Goal: Transaction & Acquisition: Download file/media

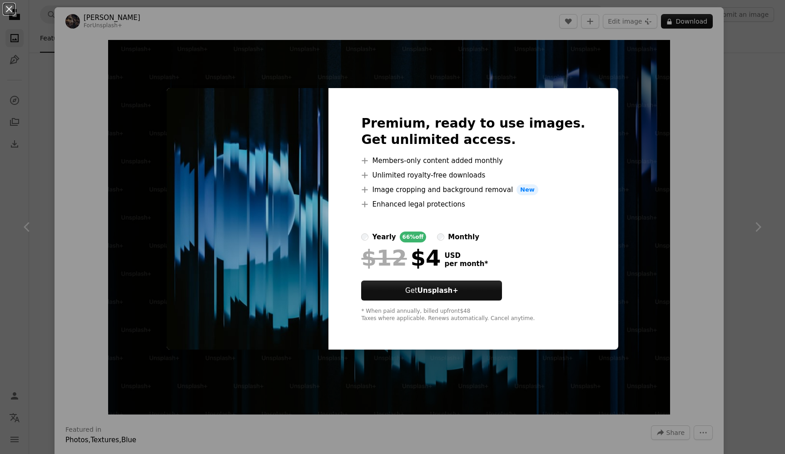
scroll to position [3771, 0]
click at [670, 107] on div "An X shape Premium, ready to use images. Get unlimited access. A plus sign Memb…" at bounding box center [392, 227] width 785 height 454
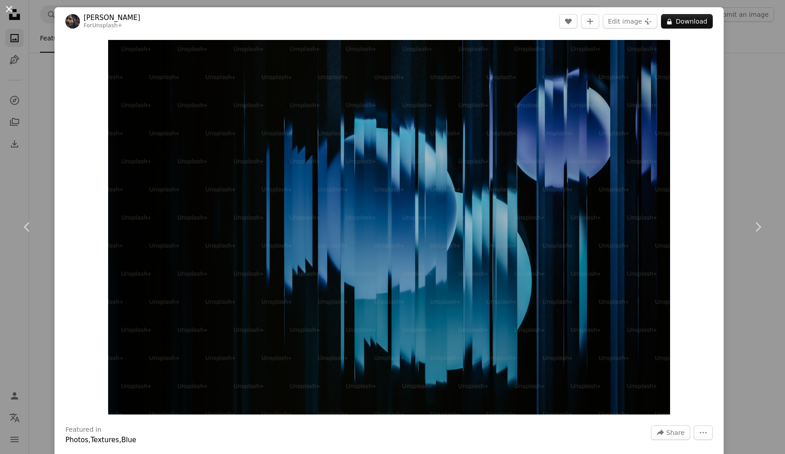
click at [10, 8] on button "An X shape" at bounding box center [9, 9] width 11 height 11
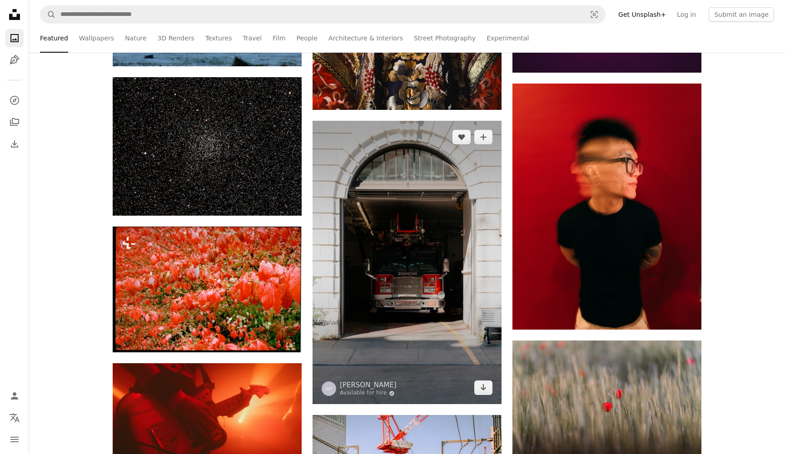
scroll to position [4199, 0]
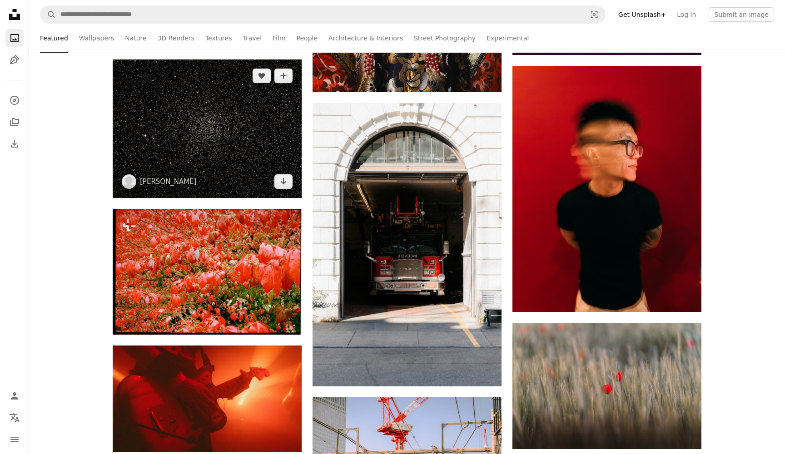
click at [244, 141] on img at bounding box center [207, 129] width 189 height 139
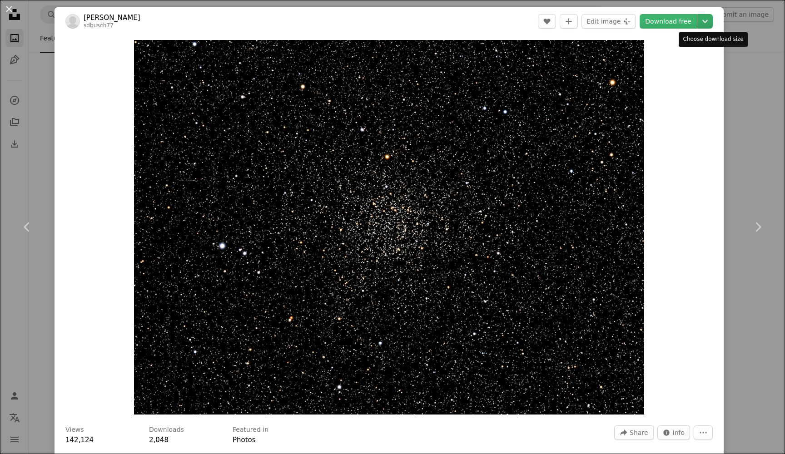
click at [713, 19] on icon "Chevron down" at bounding box center [705, 21] width 15 height 11
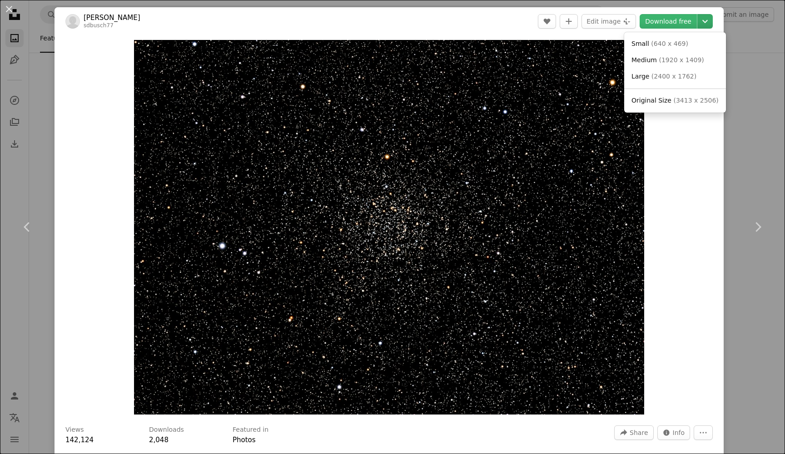
click at [713, 19] on icon "Chevron down" at bounding box center [705, 21] width 15 height 11
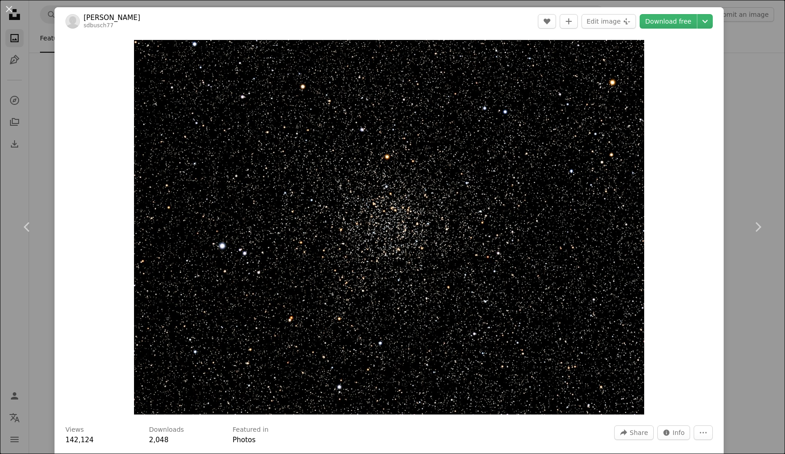
click at [7, 10] on button "An X shape" at bounding box center [9, 9] width 11 height 11
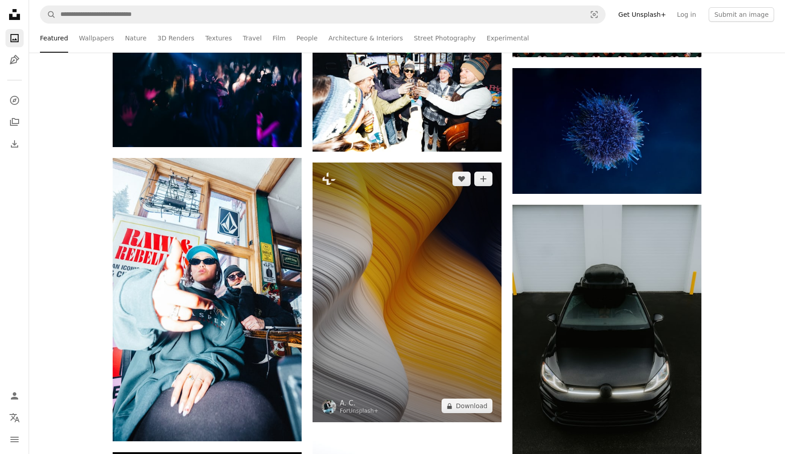
scroll to position [6181, 0]
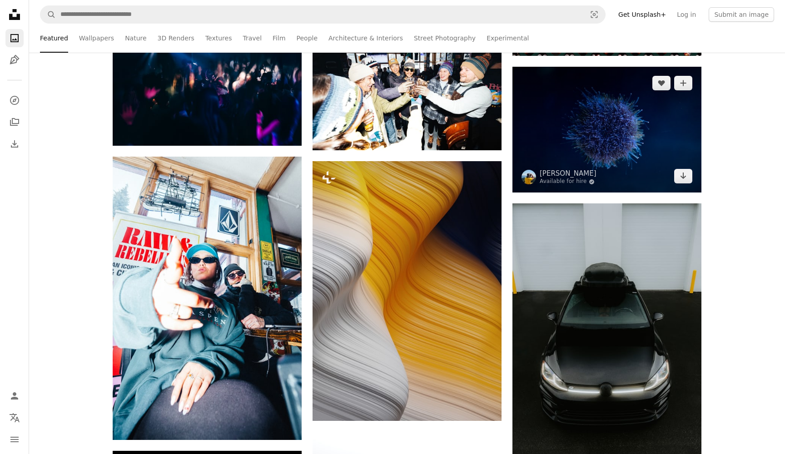
click at [594, 130] on img at bounding box center [607, 130] width 189 height 126
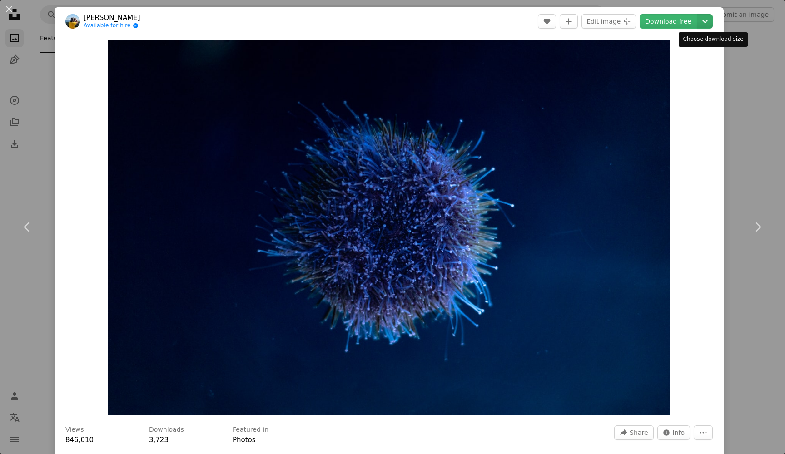
click at [713, 20] on icon "Chevron down" at bounding box center [705, 21] width 15 height 11
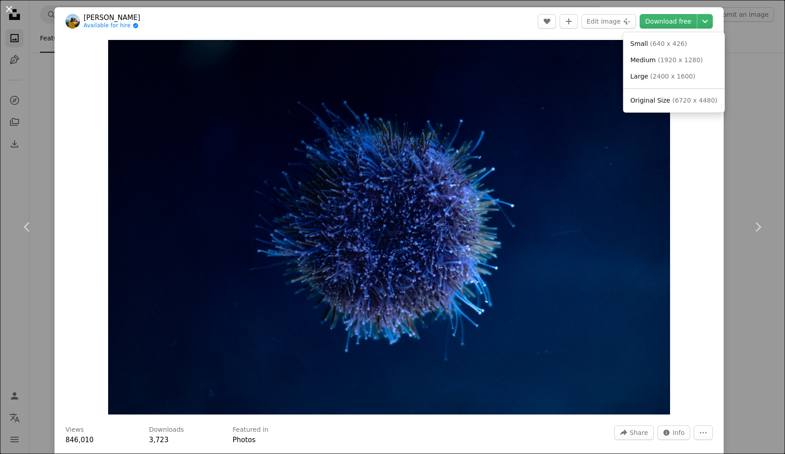
click at [7, 11] on dialog "An X shape Chevron left Chevron right [PERSON_NAME] Available for hire A checkm…" at bounding box center [392, 227] width 785 height 454
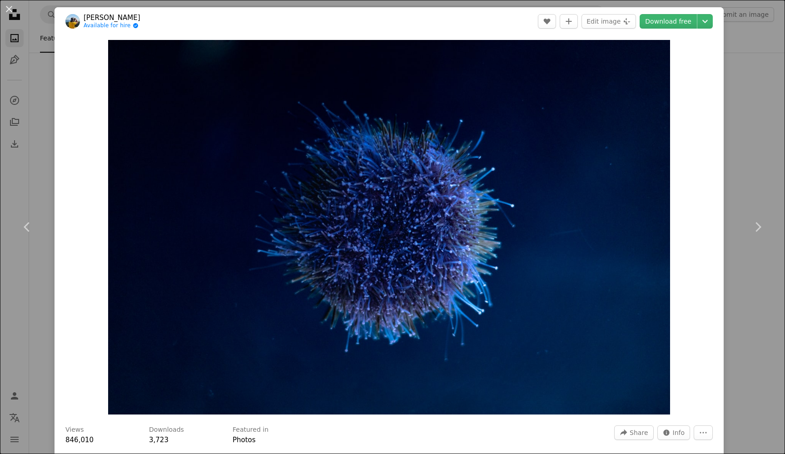
click at [11, 10] on button "An X shape" at bounding box center [9, 9] width 11 height 11
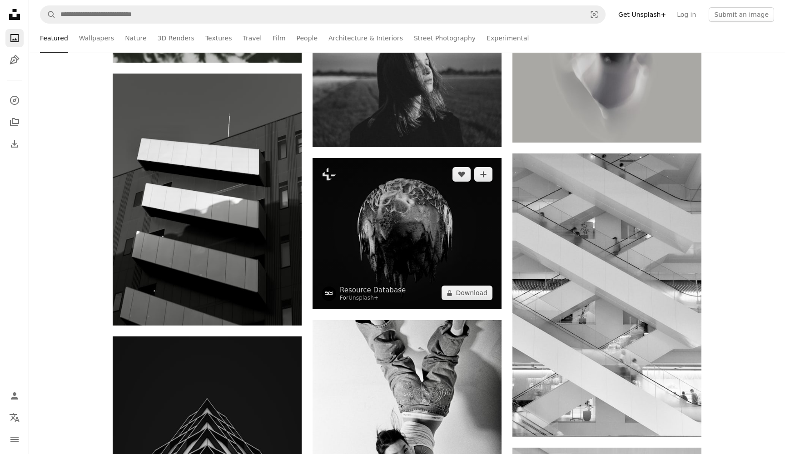
scroll to position [7107, 0]
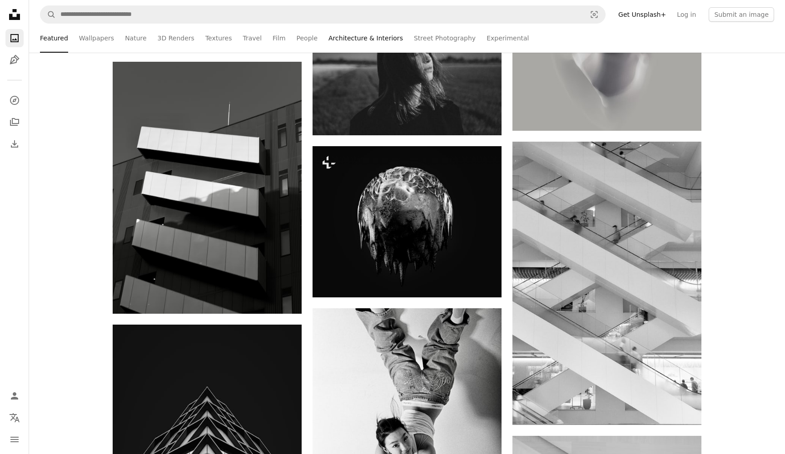
click at [371, 38] on link "Architecture & Interiors" at bounding box center [366, 38] width 75 height 29
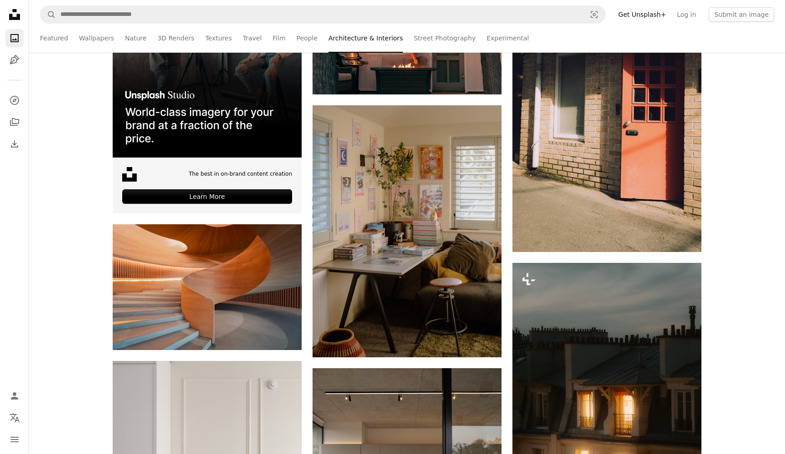
scroll to position [274, 0]
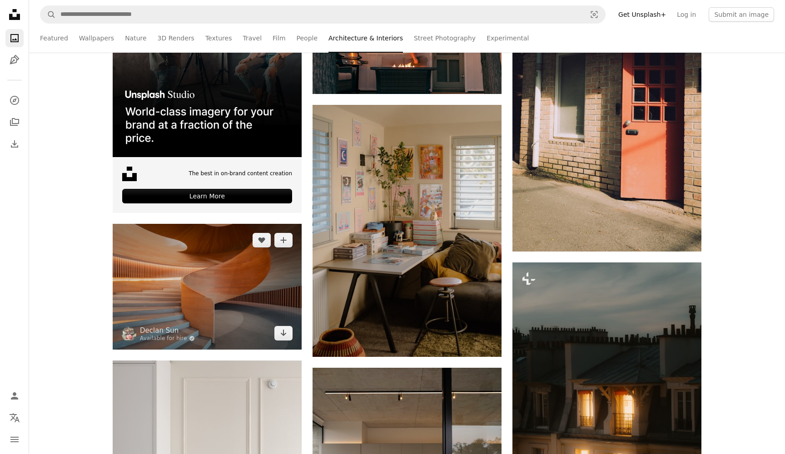
click at [208, 269] on img at bounding box center [207, 287] width 189 height 126
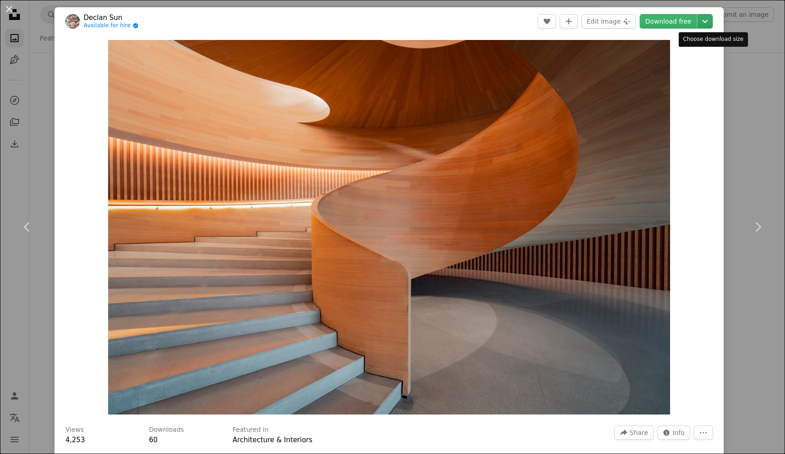
click at [708, 22] on icon "Choose download size" at bounding box center [705, 21] width 5 height 3
click at [675, 19] on dialog "An X shape Chevron left Chevron right Declan Sun Available for hire A checkmark…" at bounding box center [392, 227] width 785 height 454
click at [674, 20] on link "Download free" at bounding box center [668, 21] width 57 height 15
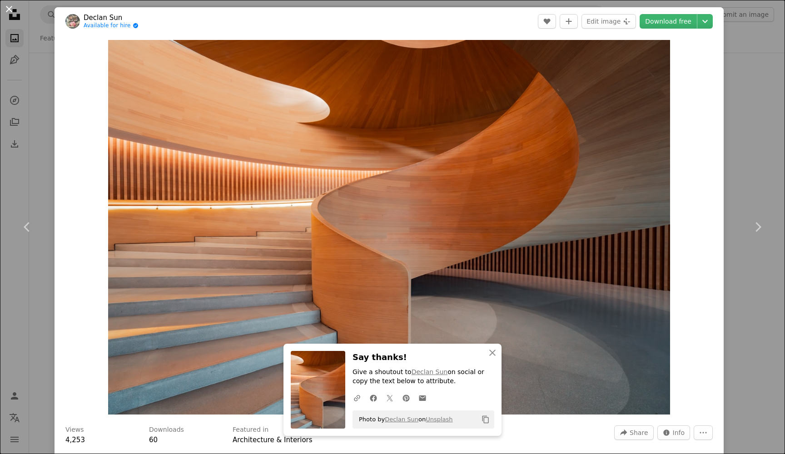
click at [12, 10] on button "An X shape" at bounding box center [9, 9] width 11 height 11
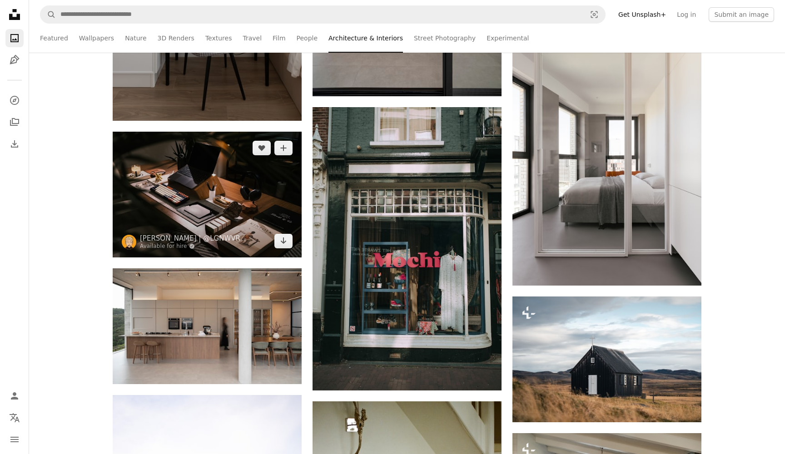
scroll to position [798, 0]
click at [201, 195] on img at bounding box center [207, 195] width 189 height 126
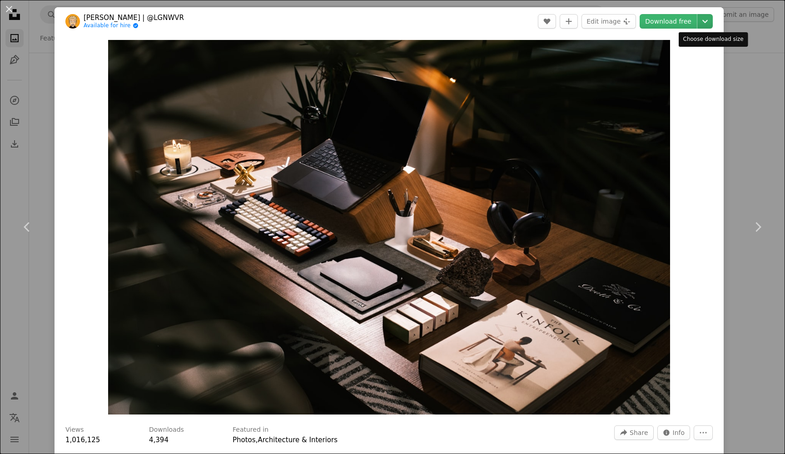
click at [711, 22] on icon "Chevron down" at bounding box center [705, 21] width 15 height 11
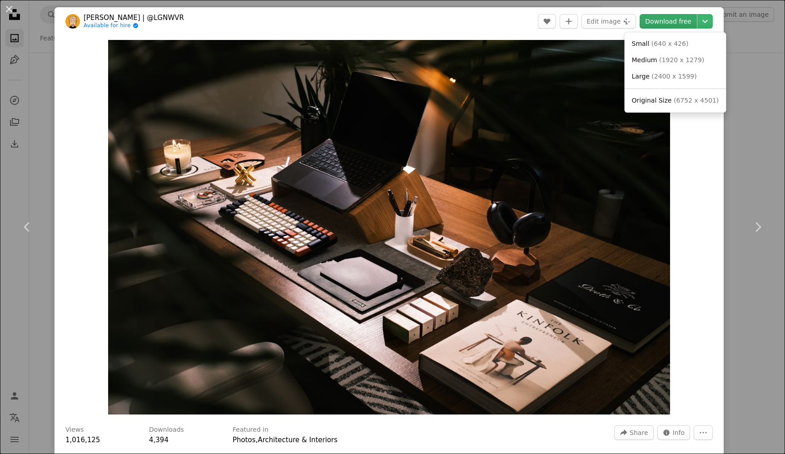
click at [668, 21] on dialog "An X shape Chevron left Chevron right [PERSON_NAME] | @LGNWVR Available for hir…" at bounding box center [392, 227] width 785 height 454
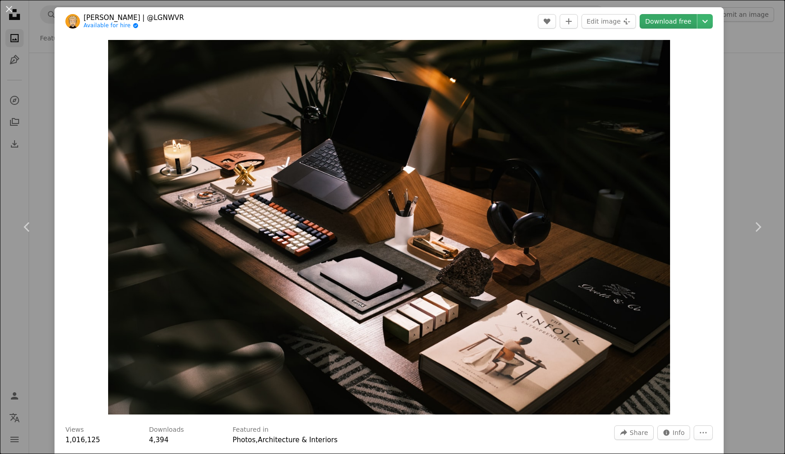
click at [675, 19] on link "Download free" at bounding box center [668, 21] width 57 height 15
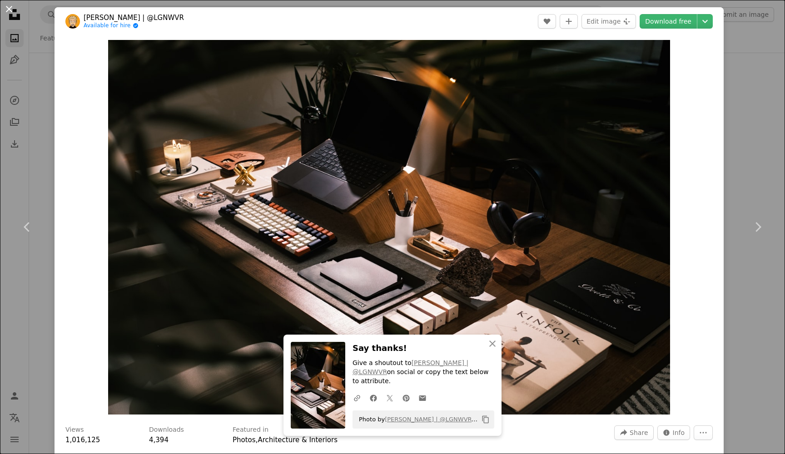
click at [10, 11] on button "An X shape" at bounding box center [9, 9] width 11 height 11
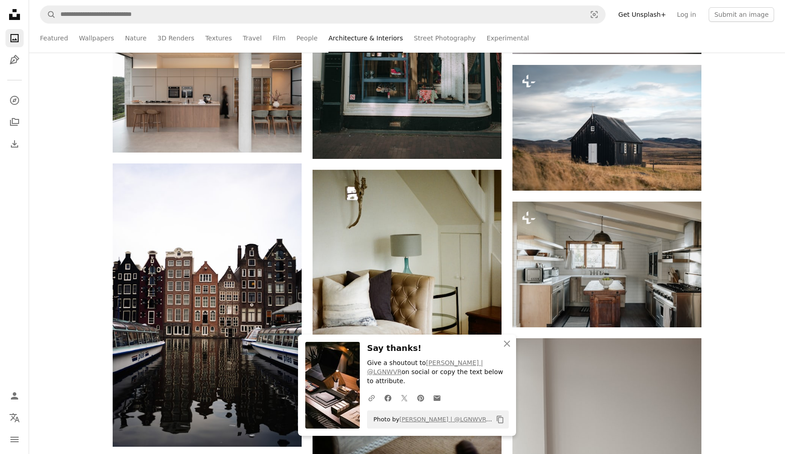
scroll to position [997, 0]
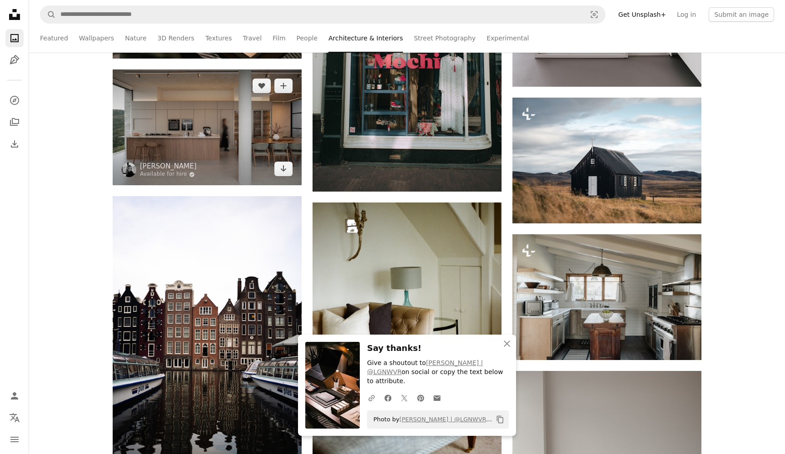
click at [224, 138] on img at bounding box center [207, 128] width 189 height 116
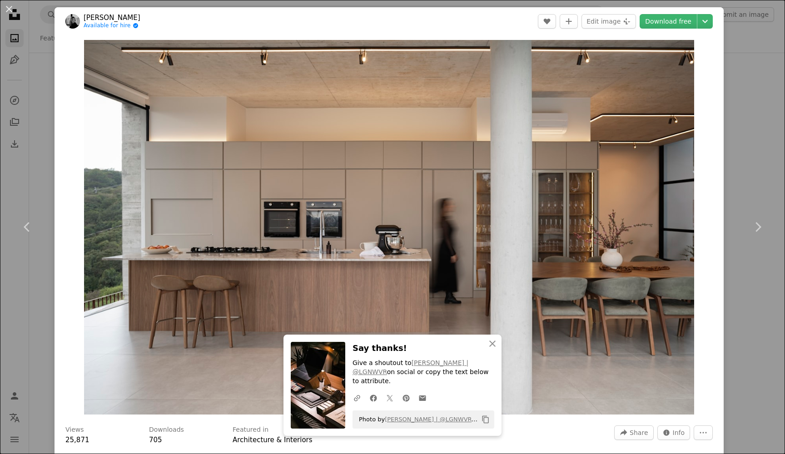
click at [9, 9] on button "An X shape" at bounding box center [9, 9] width 11 height 11
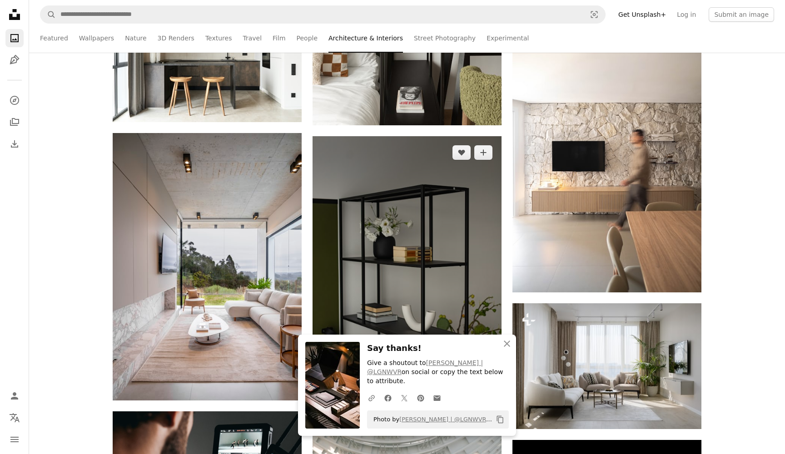
scroll to position [1666, 0]
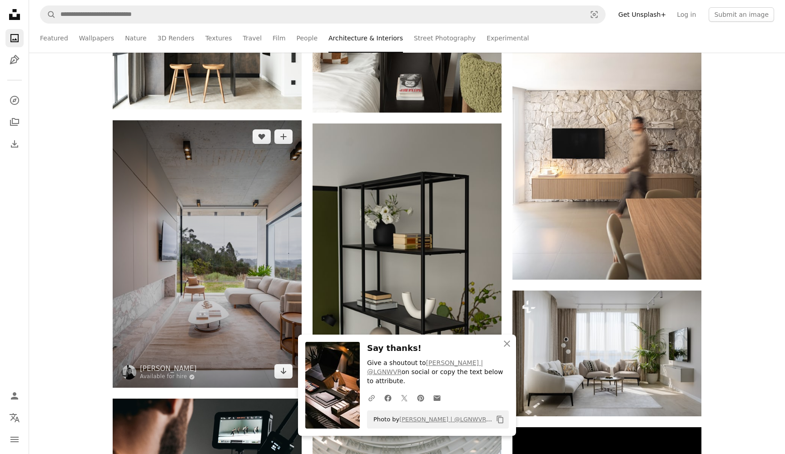
click at [221, 263] on img at bounding box center [207, 254] width 189 height 268
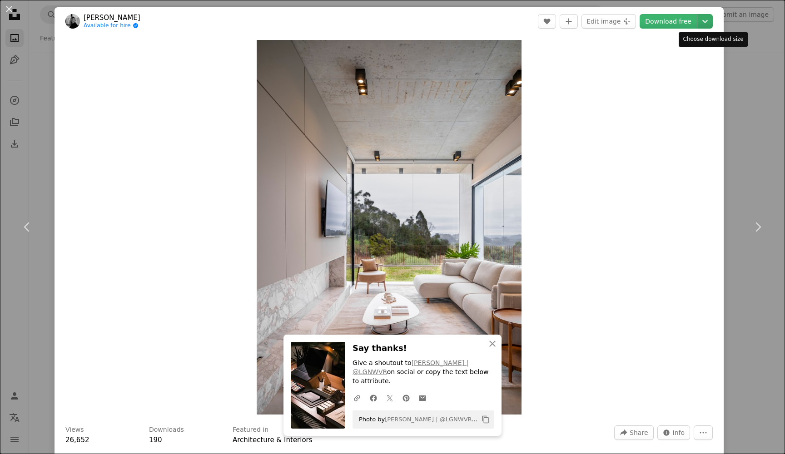
click at [711, 21] on icon "Chevron down" at bounding box center [705, 21] width 15 height 11
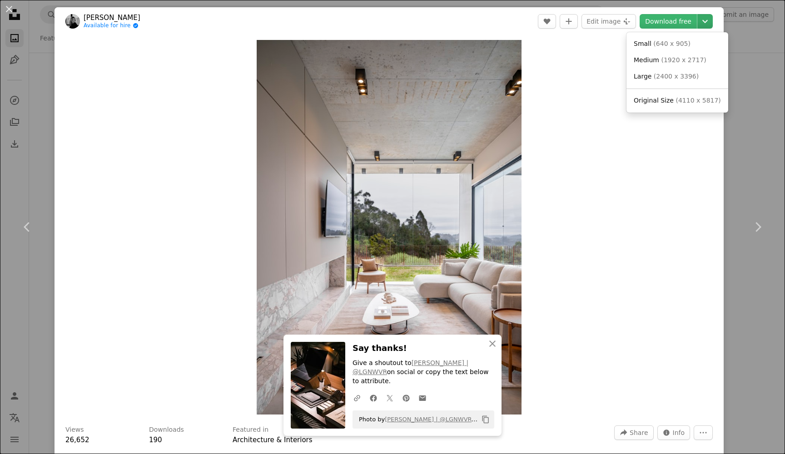
click at [711, 21] on icon "Chevron down" at bounding box center [705, 21] width 15 height 11
click at [682, 19] on link "Download free" at bounding box center [668, 21] width 57 height 15
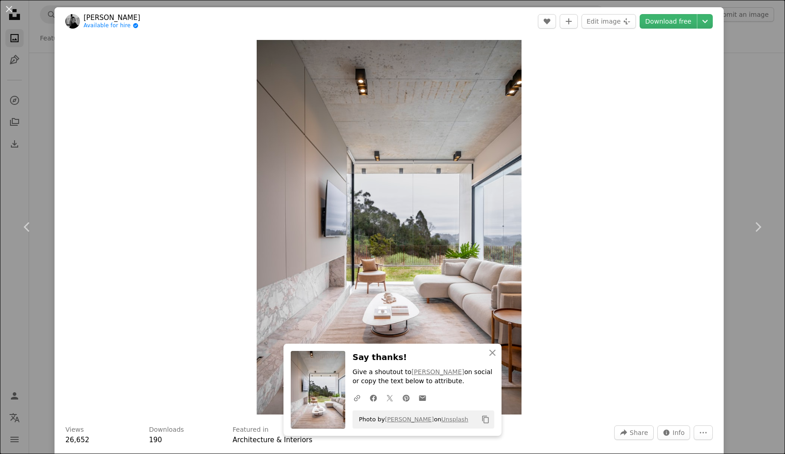
click at [8, 8] on button "An X shape" at bounding box center [9, 9] width 11 height 11
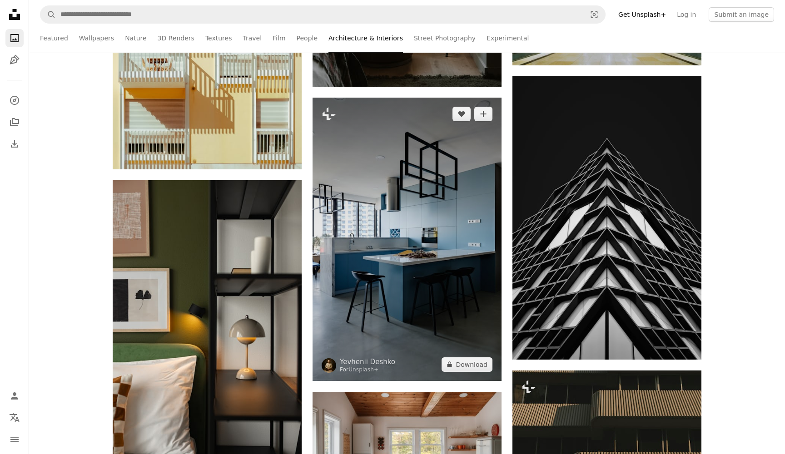
scroll to position [4149, 0]
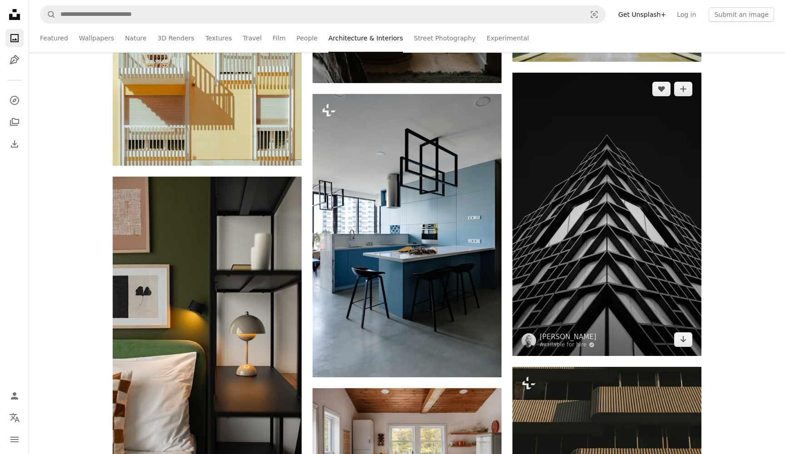
click at [628, 242] on img at bounding box center [607, 215] width 189 height 284
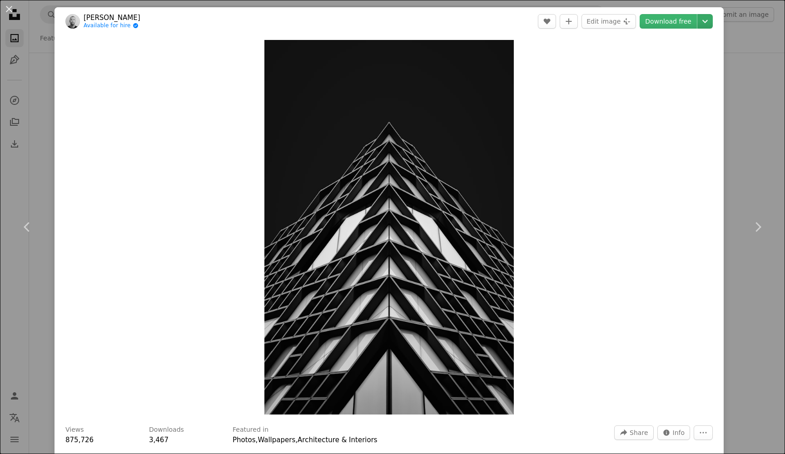
click at [708, 20] on icon "Choose download size" at bounding box center [705, 21] width 5 height 3
click at [677, 22] on dialog "An X shape Chevron left Chevron right [PERSON_NAME] Available for hire A checkm…" at bounding box center [392, 227] width 785 height 454
click at [659, 21] on link "Download free" at bounding box center [668, 21] width 57 height 15
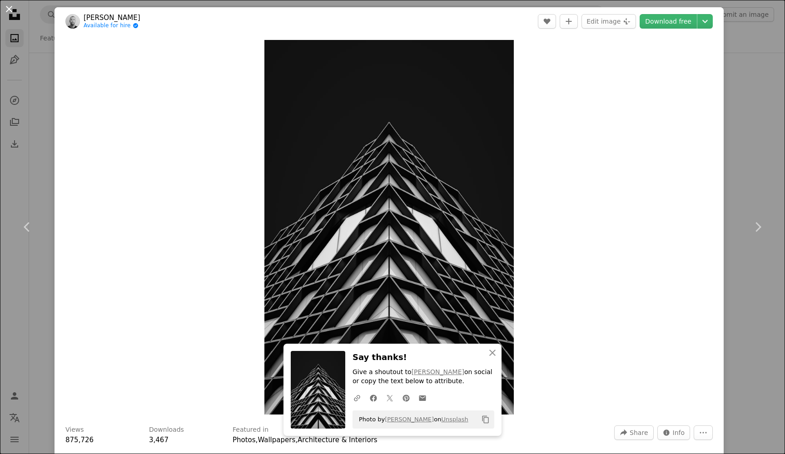
click at [9, 9] on button "An X shape" at bounding box center [9, 9] width 11 height 11
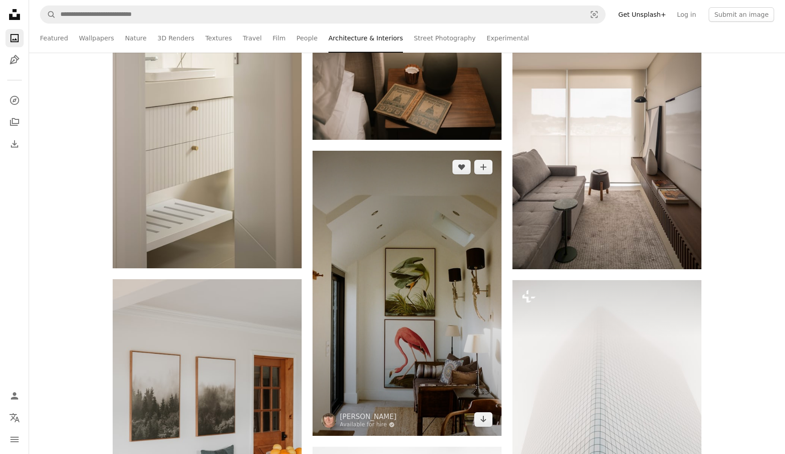
scroll to position [5780, 0]
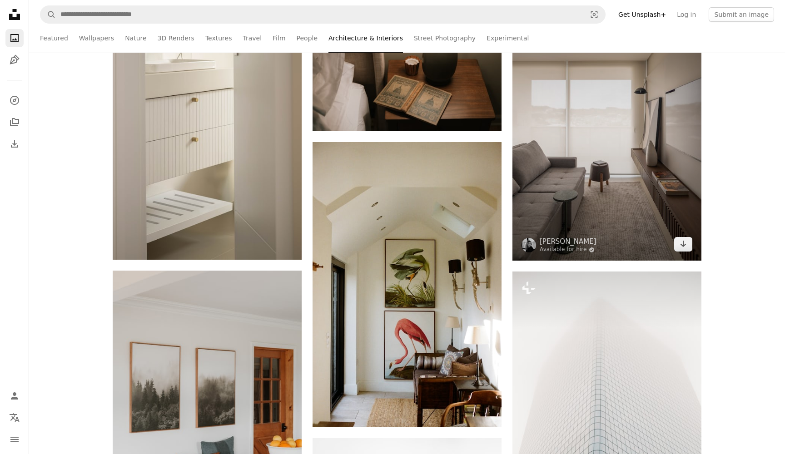
click at [623, 176] on img at bounding box center [607, 124] width 189 height 274
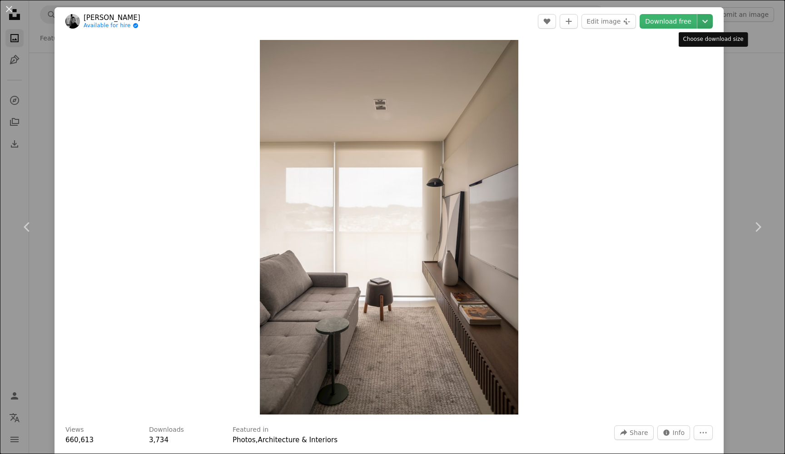
click at [710, 23] on icon "Chevron down" at bounding box center [705, 21] width 15 height 11
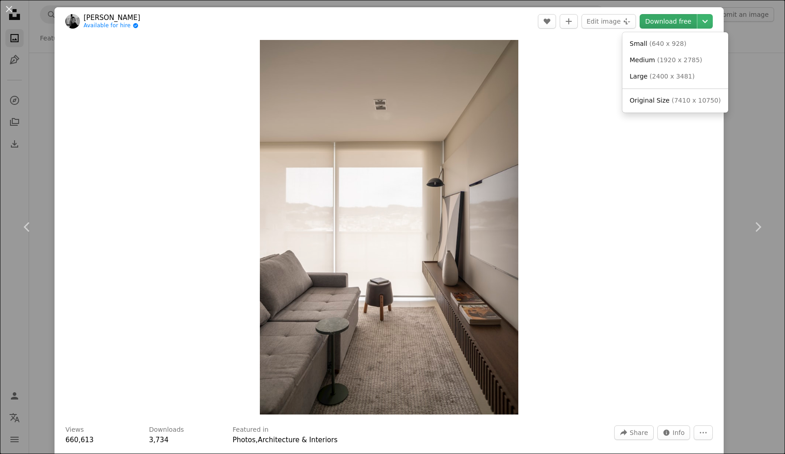
click at [675, 22] on dialog "An X shape Chevron left Chevron right [PERSON_NAME] Available for hire A checkm…" at bounding box center [392, 227] width 785 height 454
click at [675, 22] on link "Download free" at bounding box center [668, 21] width 57 height 15
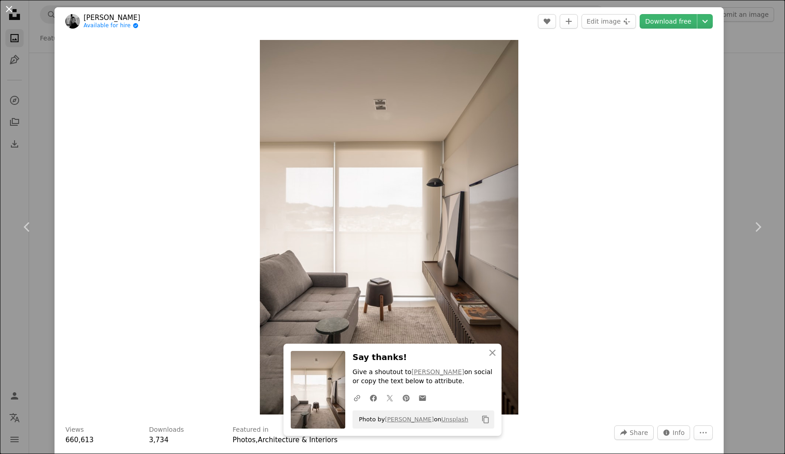
click at [10, 10] on button "An X shape" at bounding box center [9, 9] width 11 height 11
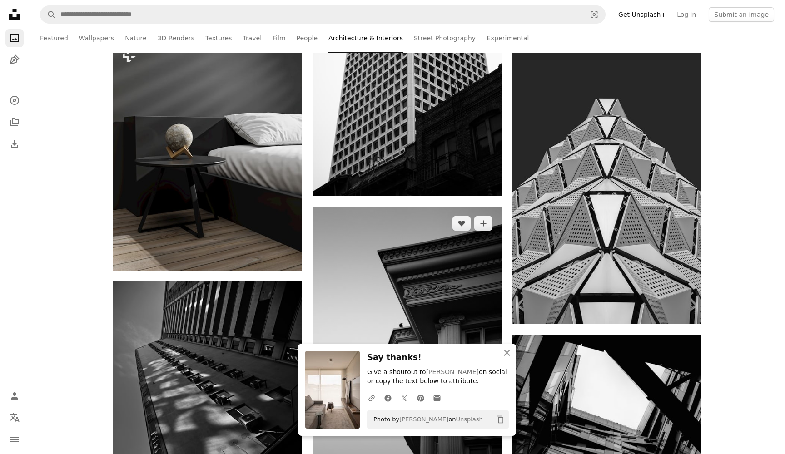
scroll to position [6295, 0]
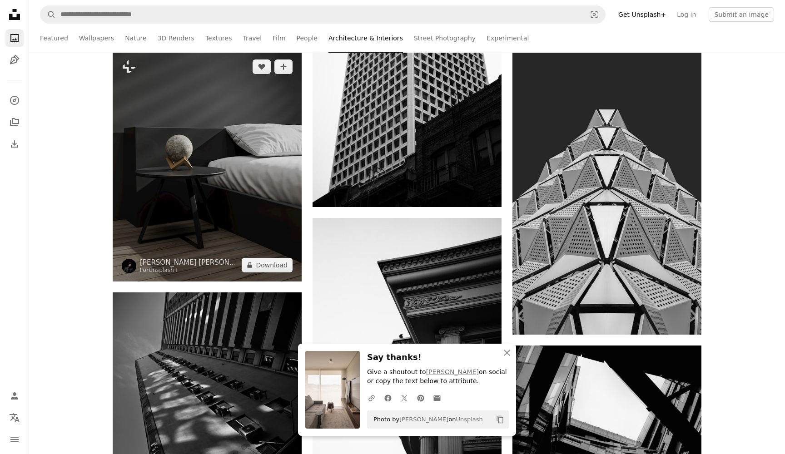
click at [233, 209] on img at bounding box center [207, 165] width 189 height 231
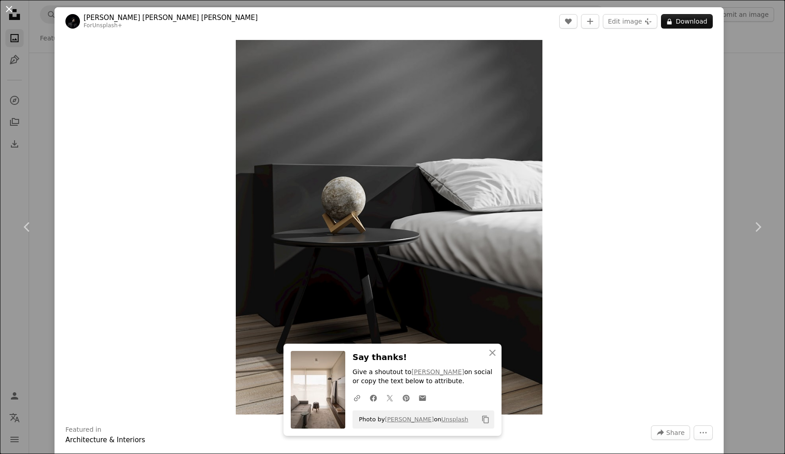
click at [10, 7] on button "An X shape" at bounding box center [9, 9] width 11 height 11
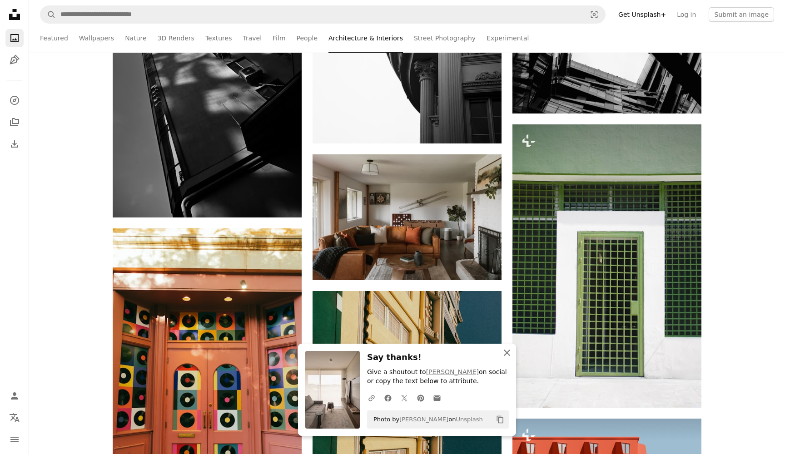
scroll to position [6654, 0]
click at [508, 356] on icon "An X shape" at bounding box center [507, 353] width 11 height 11
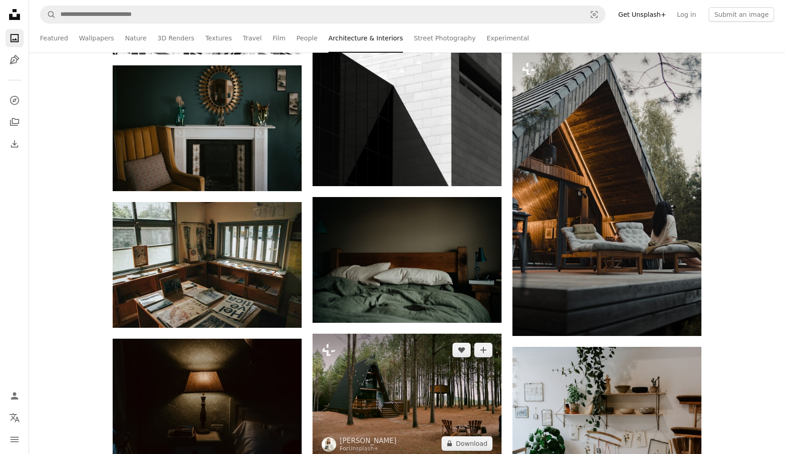
scroll to position [8932, 0]
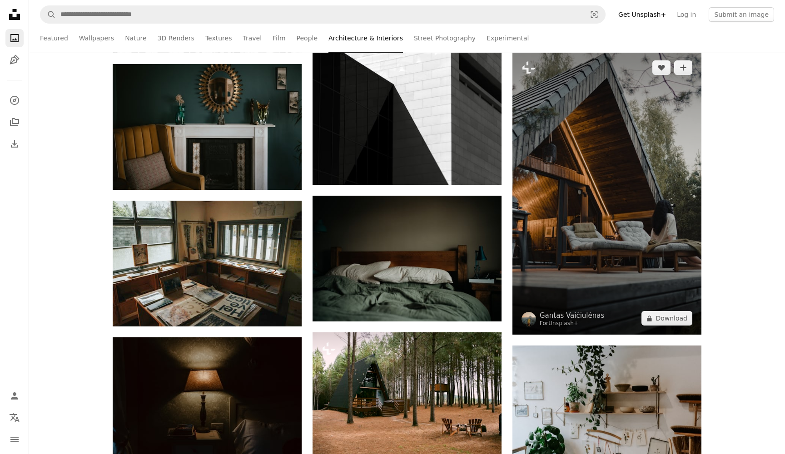
click at [588, 217] on img at bounding box center [607, 193] width 189 height 284
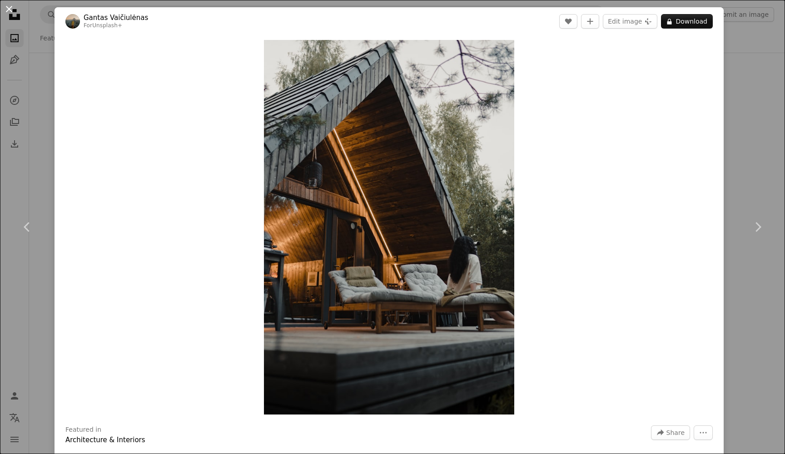
click at [6, 11] on button "An X shape" at bounding box center [9, 9] width 11 height 11
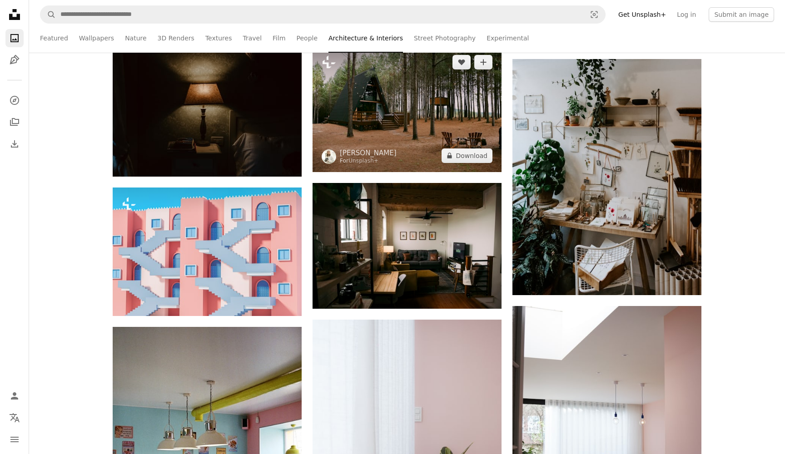
scroll to position [9225, 0]
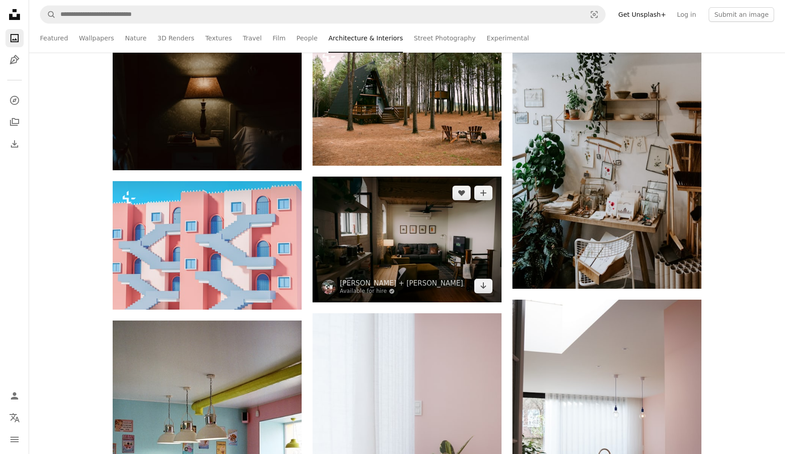
click at [384, 255] on img at bounding box center [407, 240] width 189 height 126
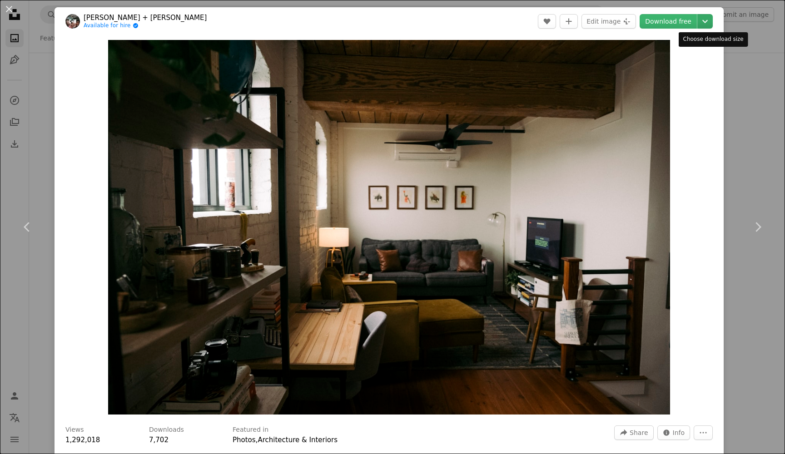
click at [713, 25] on icon "Chevron down" at bounding box center [705, 21] width 15 height 11
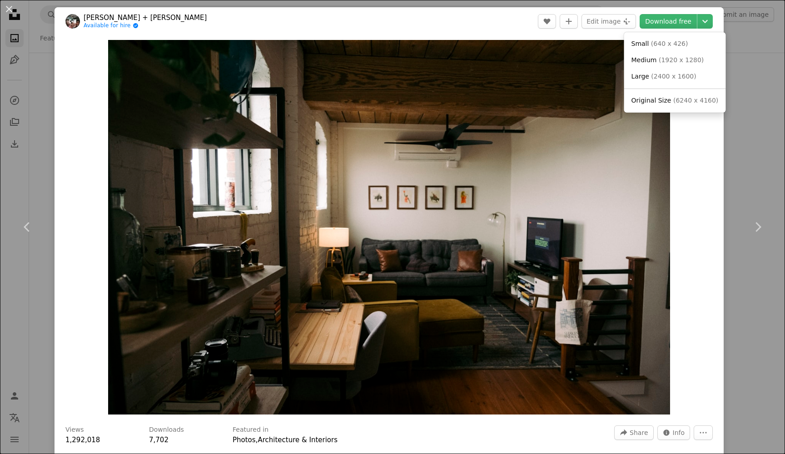
click at [682, 20] on dialog "An X shape Chevron left Chevron right [PERSON_NAME] + [PERSON_NAME] Available f…" at bounding box center [392, 227] width 785 height 454
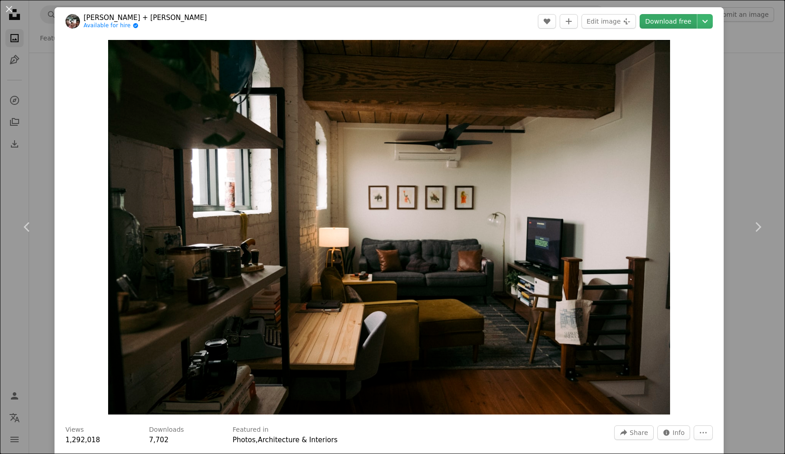
click at [677, 20] on link "Download free" at bounding box center [668, 21] width 57 height 15
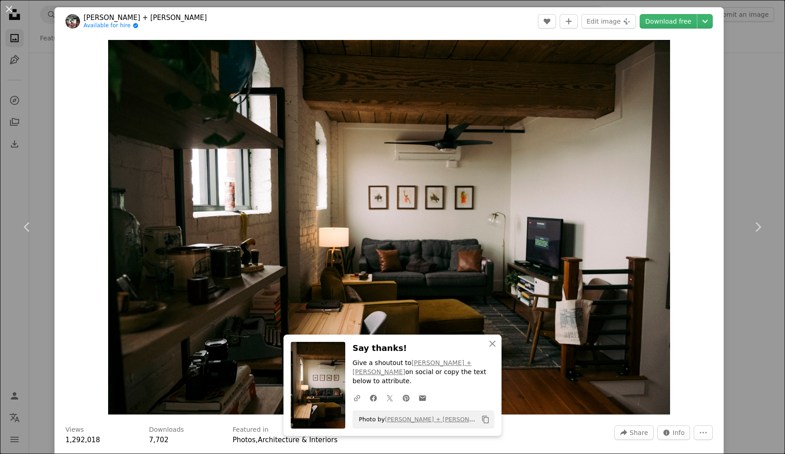
click at [6, 11] on button "An X shape" at bounding box center [9, 9] width 11 height 11
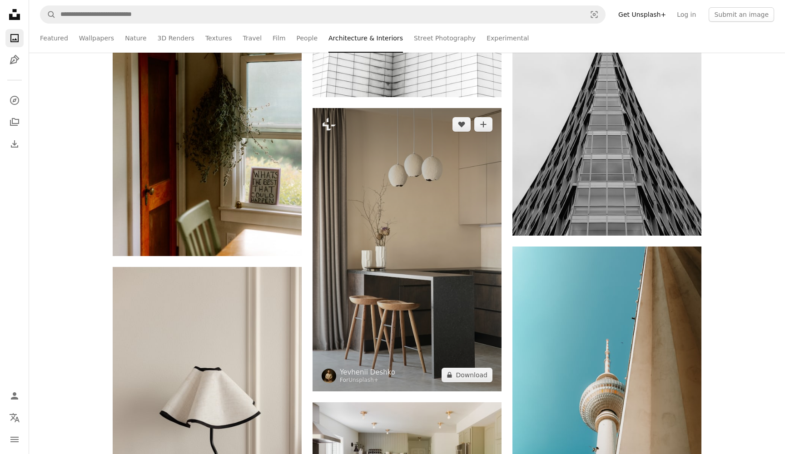
scroll to position [10387, 0]
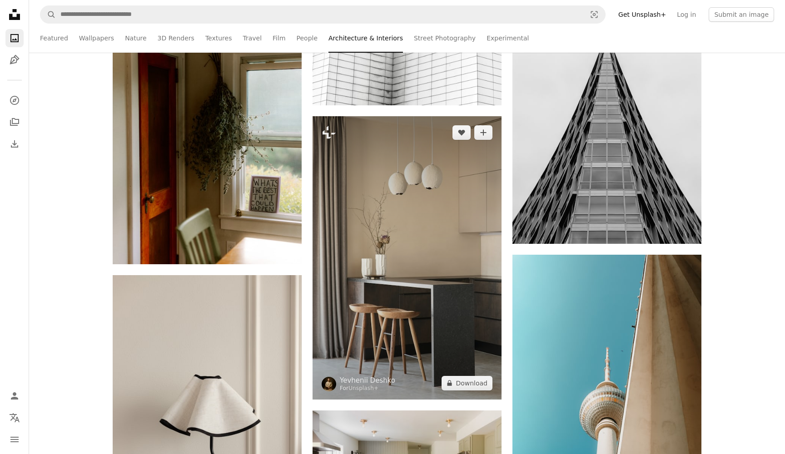
click at [394, 255] on img at bounding box center [407, 258] width 189 height 284
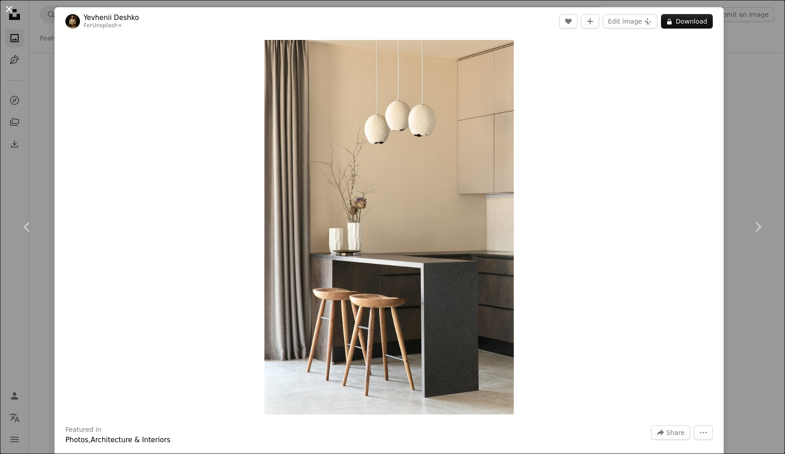
click at [13, 11] on button "An X shape" at bounding box center [9, 9] width 11 height 11
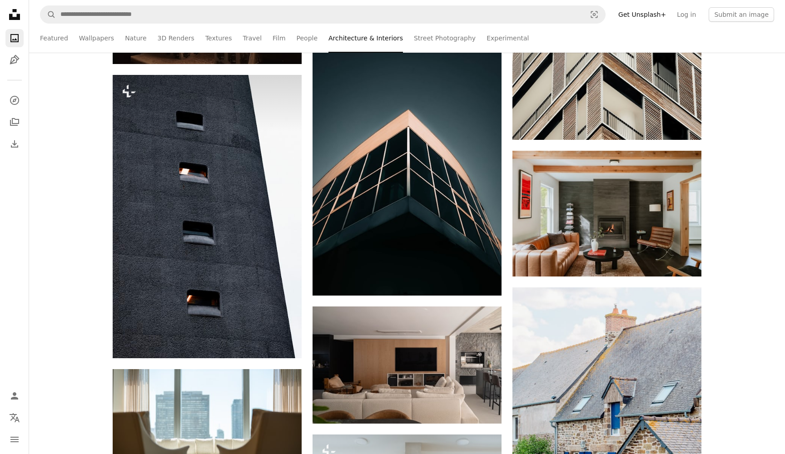
scroll to position [11350, 0]
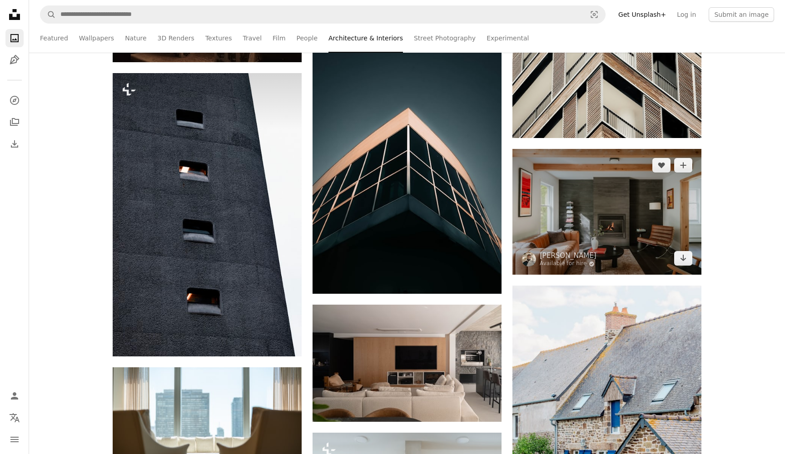
click at [603, 231] on img at bounding box center [607, 212] width 189 height 126
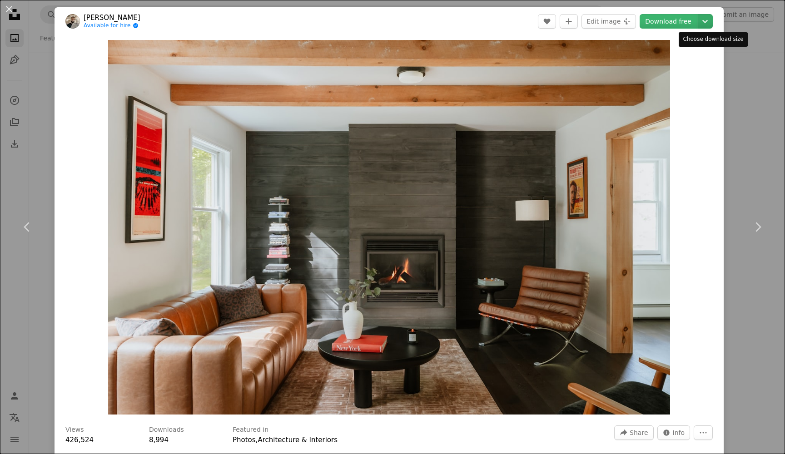
click at [713, 23] on icon "Chevron down" at bounding box center [705, 21] width 15 height 11
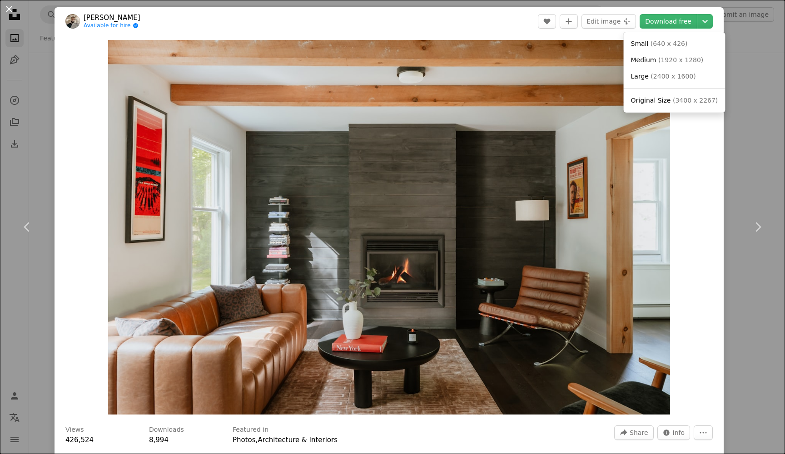
click at [4, 6] on dialog "An X shape Chevron left Chevron right [PERSON_NAME] Available for hire A checkm…" at bounding box center [392, 227] width 785 height 454
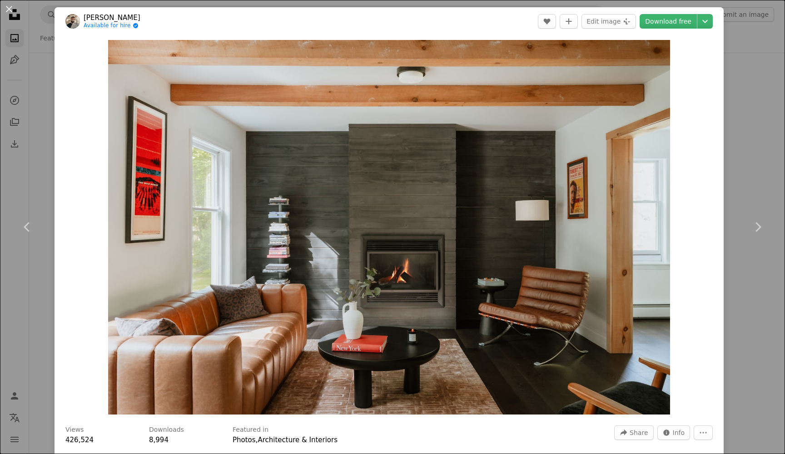
click at [7, 8] on button "An X shape" at bounding box center [9, 9] width 11 height 11
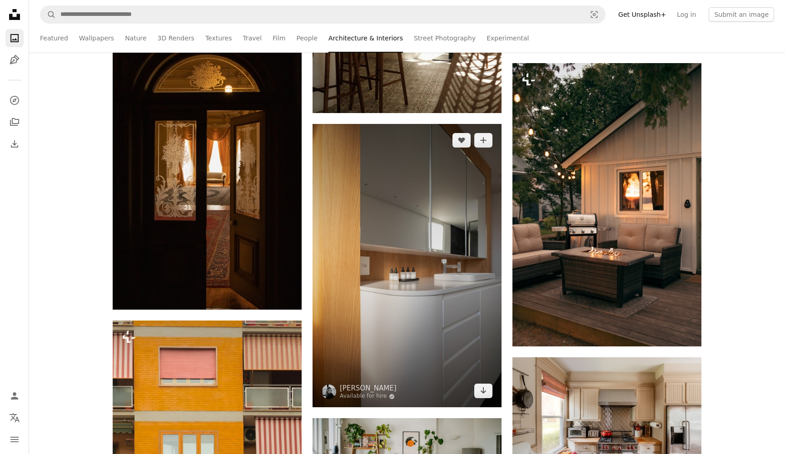
scroll to position [19403, 0]
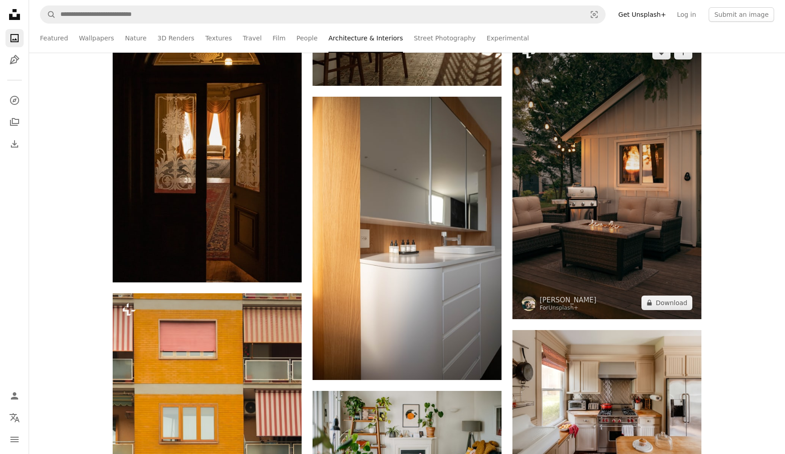
click at [611, 225] on img at bounding box center [607, 178] width 189 height 284
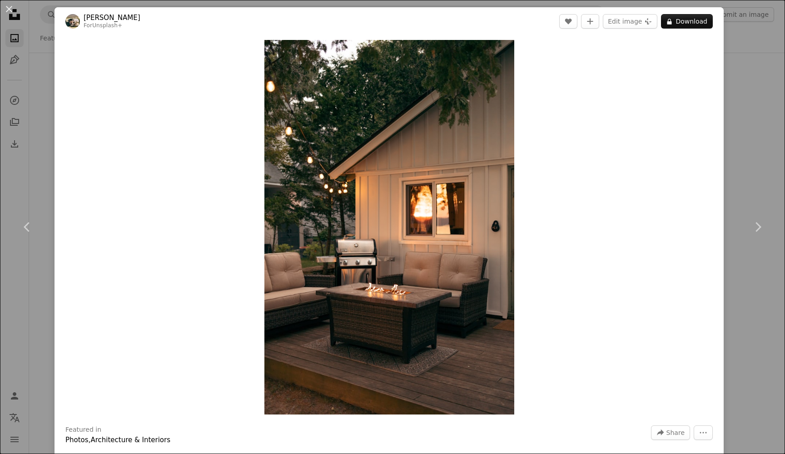
click at [10, 11] on button "An X shape" at bounding box center [9, 9] width 11 height 11
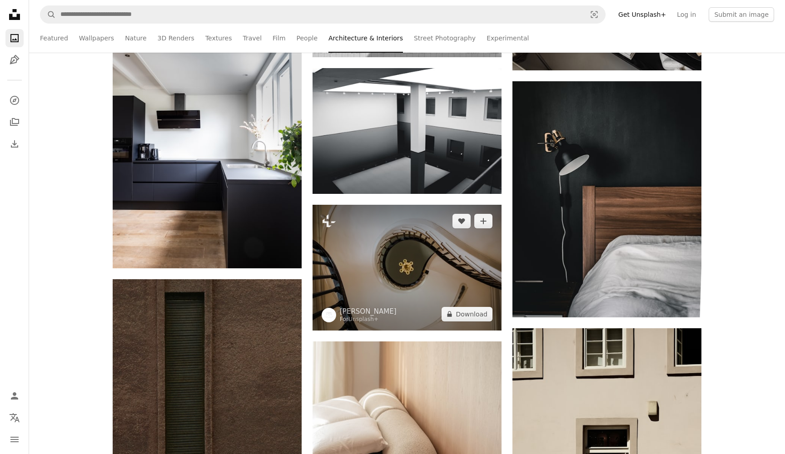
scroll to position [25272, 0]
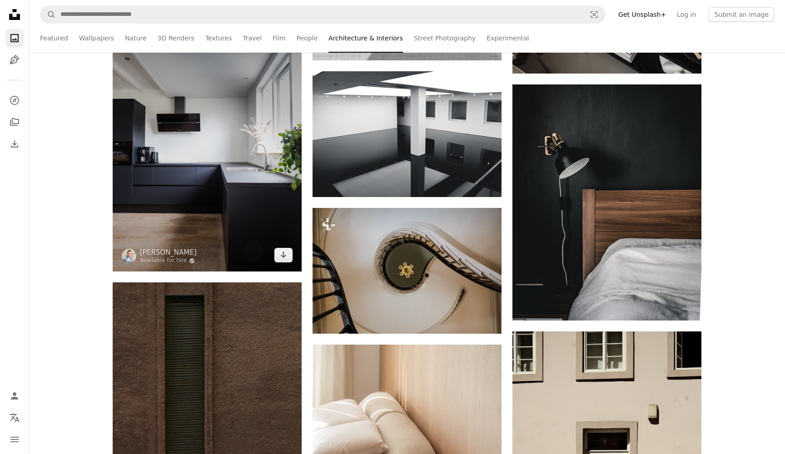
click at [220, 179] on img at bounding box center [207, 146] width 189 height 252
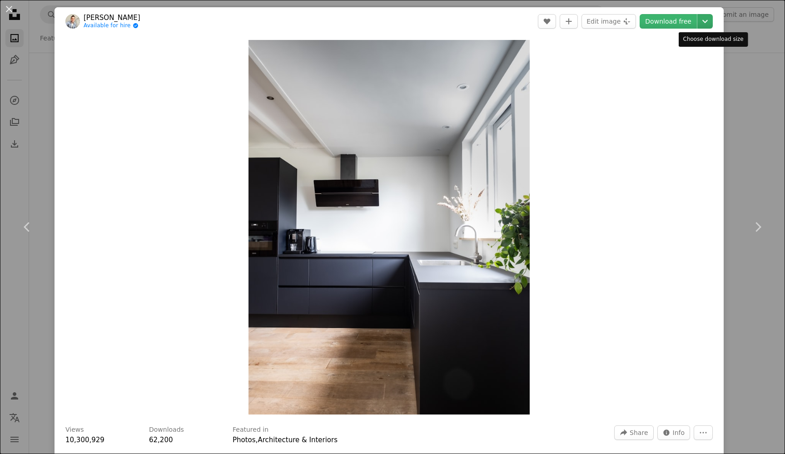
click at [710, 23] on icon "Chevron down" at bounding box center [705, 21] width 15 height 11
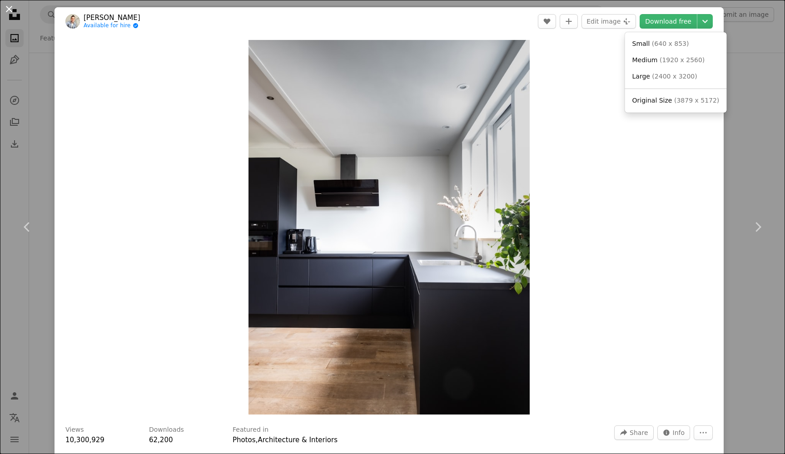
click at [11, 7] on dialog "An X shape Chevron left Chevron right [PERSON_NAME] Available for hire A checkm…" at bounding box center [392, 227] width 785 height 454
click at [10, 11] on button "An X shape" at bounding box center [9, 9] width 11 height 11
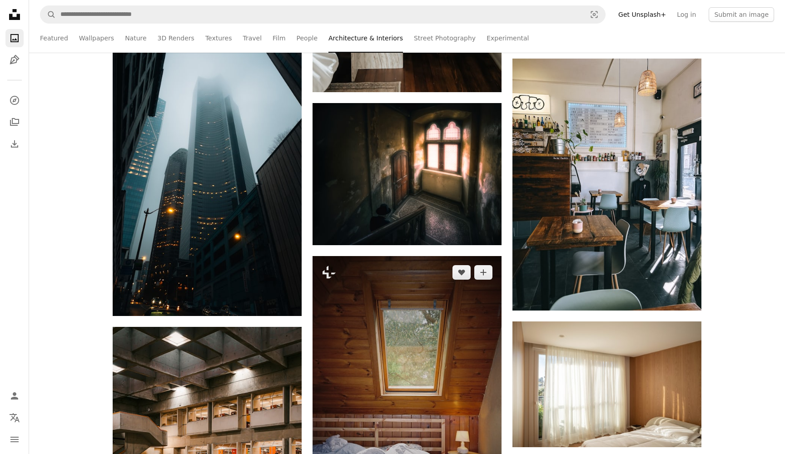
scroll to position [26115, 0]
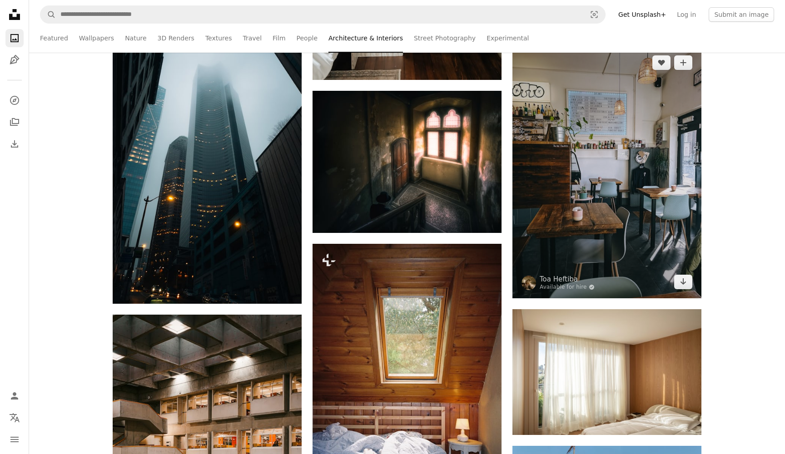
click at [634, 178] on img at bounding box center [607, 172] width 189 height 252
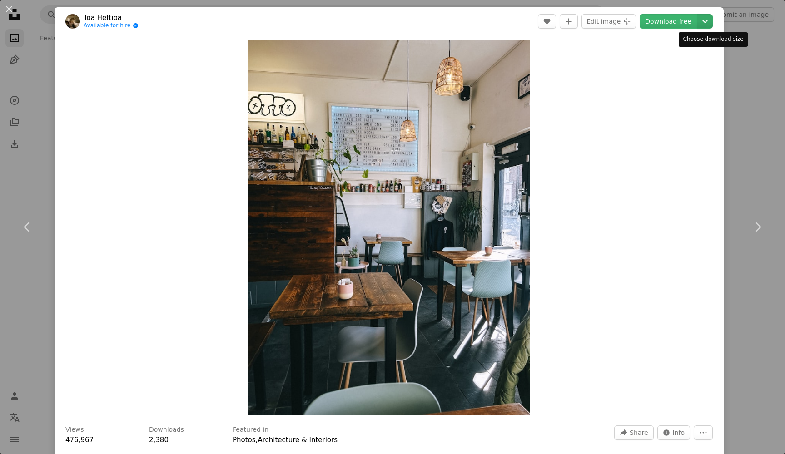
click at [710, 22] on icon "Chevron down" at bounding box center [705, 21] width 15 height 11
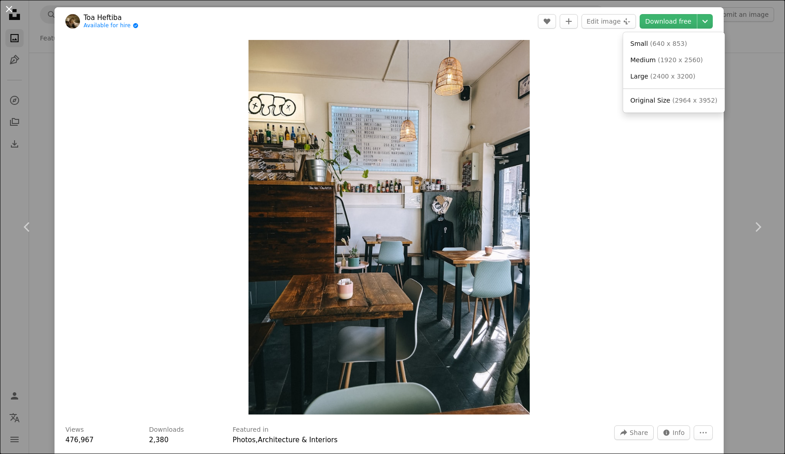
click at [11, 10] on dialog "An X shape Chevron left Chevron right Toa Heftiba Available for hire A checkmar…" at bounding box center [392, 227] width 785 height 454
click at [11, 9] on button "An X shape" at bounding box center [9, 9] width 11 height 11
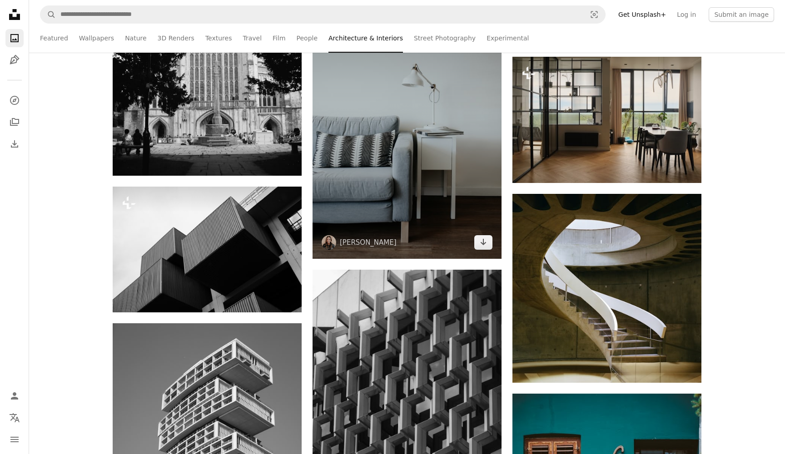
scroll to position [30986, 0]
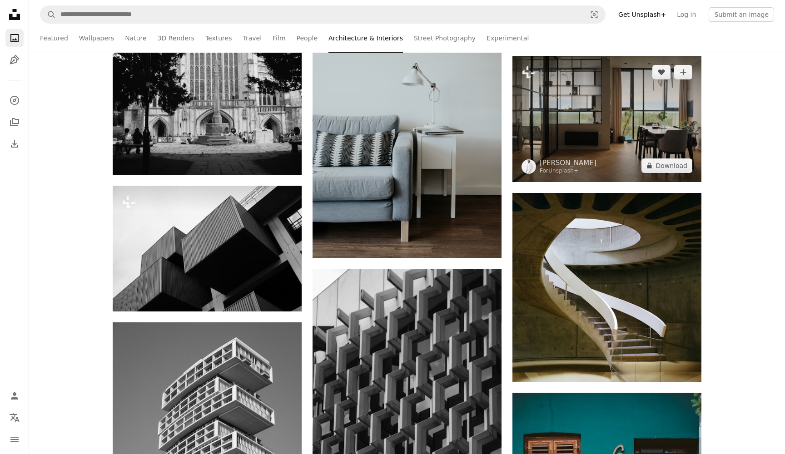
click at [622, 116] on img at bounding box center [607, 119] width 189 height 126
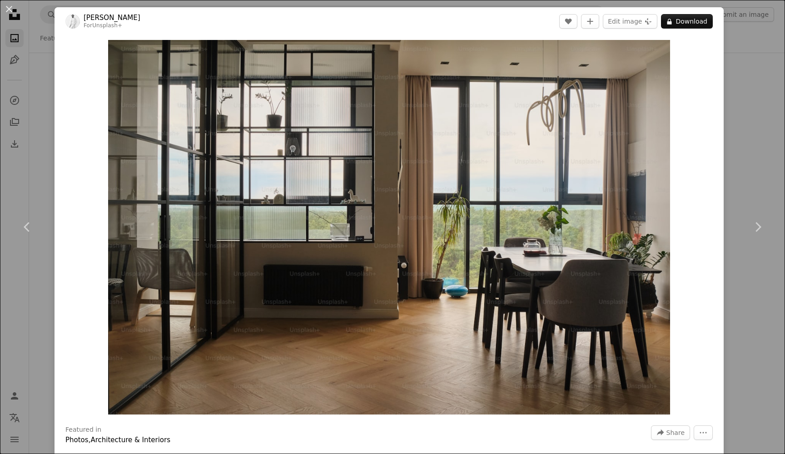
drag, startPoint x: 7, startPoint y: 9, endPoint x: 67, endPoint y: 53, distance: 74.1
click at [8, 10] on button "An X shape" at bounding box center [9, 9] width 11 height 11
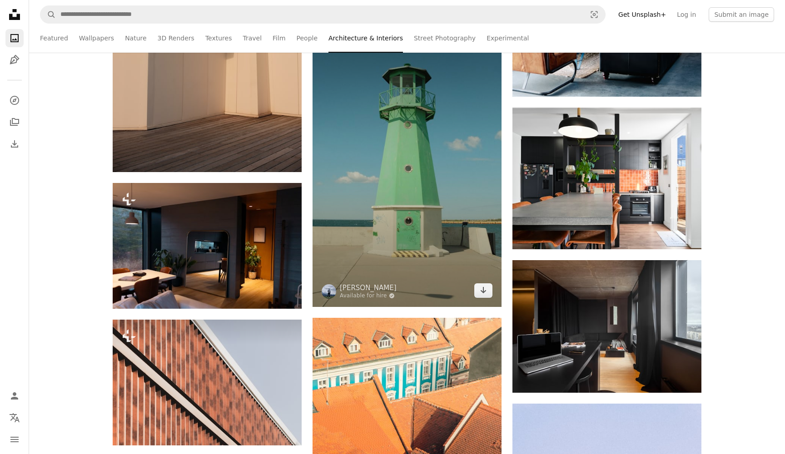
scroll to position [33131, 0]
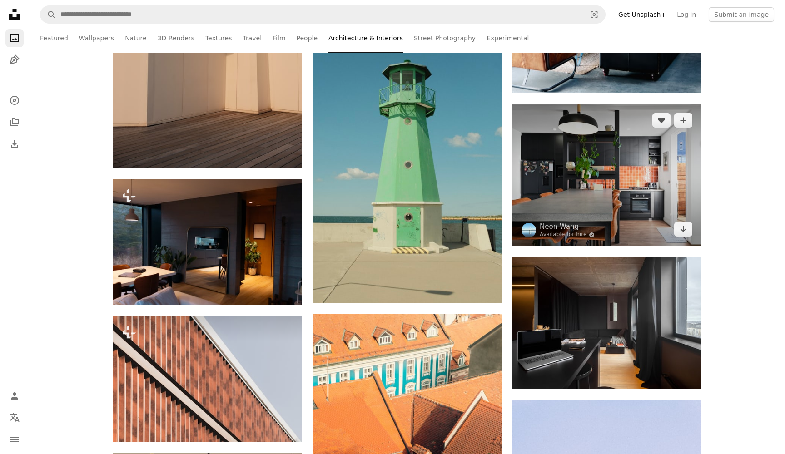
click at [603, 188] on img at bounding box center [607, 175] width 189 height 142
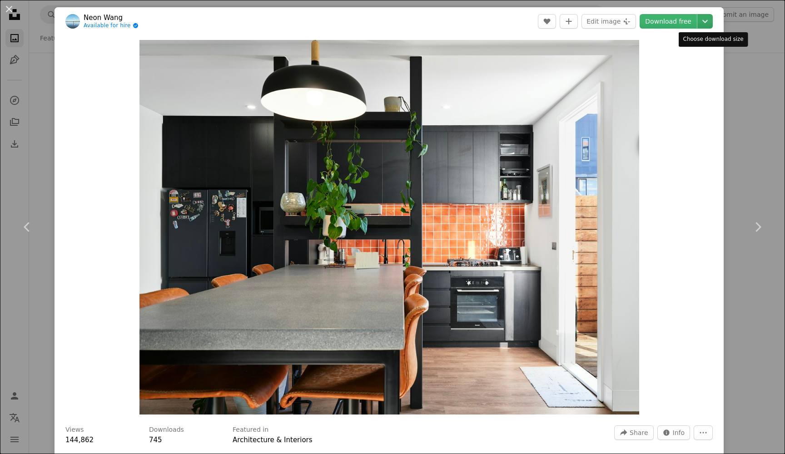
click at [713, 23] on icon "Chevron down" at bounding box center [705, 21] width 15 height 11
click at [675, 21] on dialog "An X shape Chevron left Chevron right Neon Wang Available for hire A checkmark …" at bounding box center [392, 227] width 785 height 454
click at [660, 23] on link "Download free" at bounding box center [668, 21] width 57 height 15
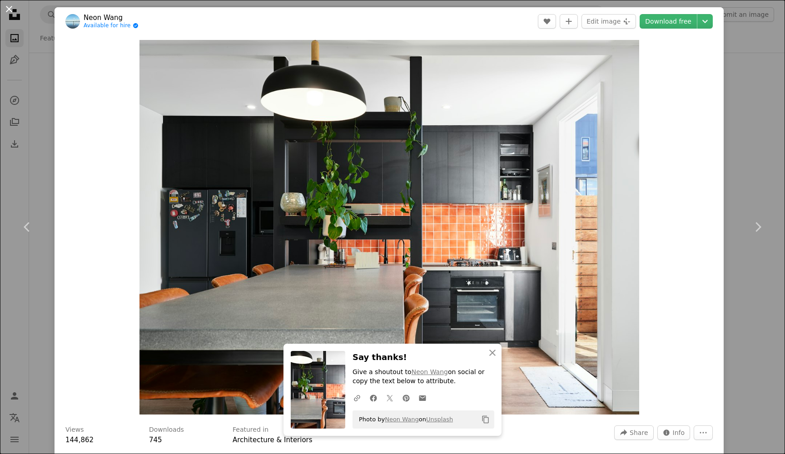
click at [7, 11] on button "An X shape" at bounding box center [9, 9] width 11 height 11
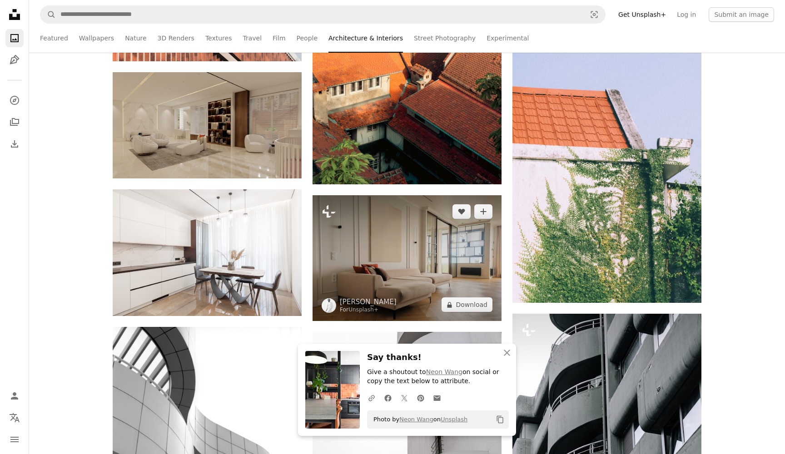
scroll to position [33514, 0]
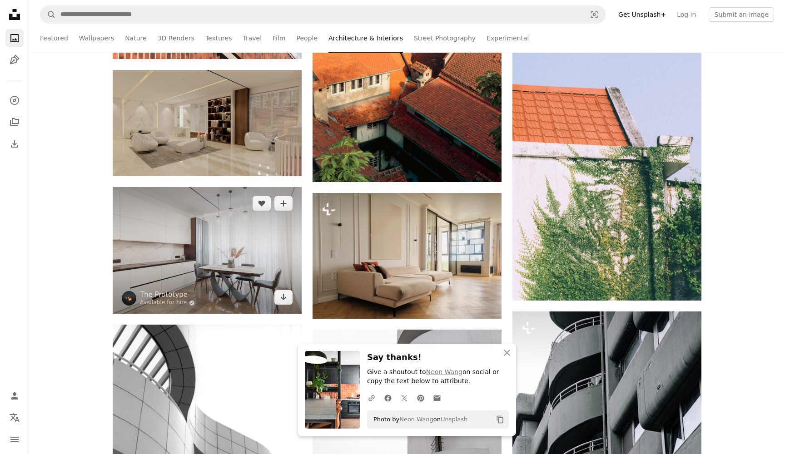
click at [232, 260] on img at bounding box center [207, 250] width 189 height 127
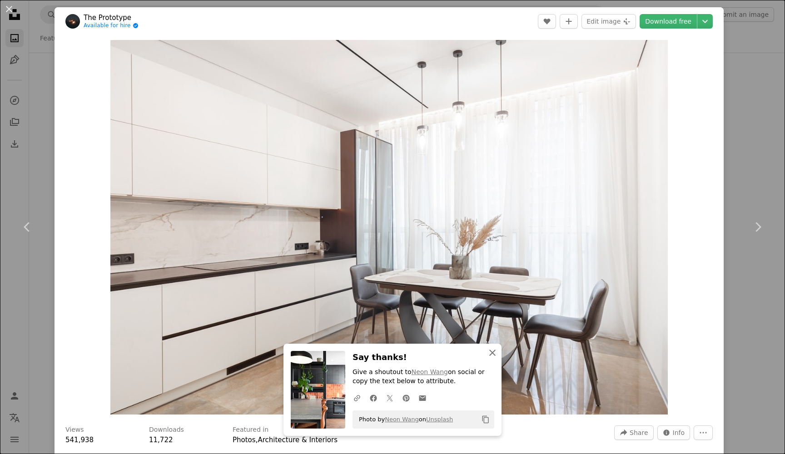
click at [494, 352] on icon "An X shape" at bounding box center [492, 353] width 11 height 11
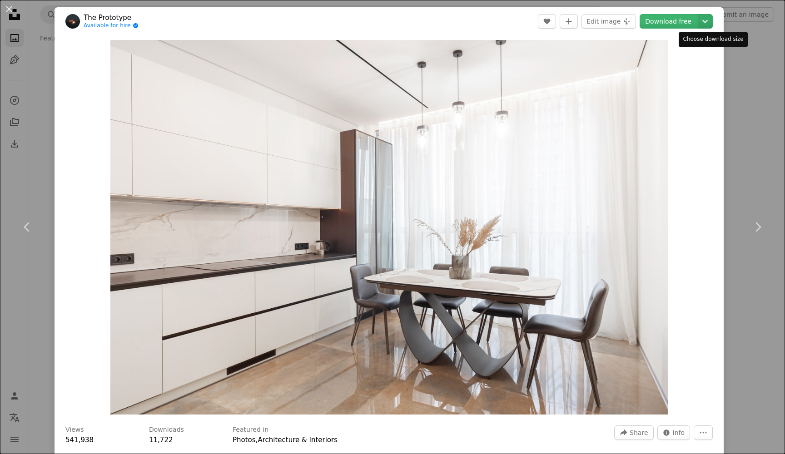
click at [707, 19] on icon "Chevron down" at bounding box center [705, 21] width 15 height 11
click at [676, 20] on dialog "An X shape Chevron left Chevron right The Prototype Available for hire A checkm…" at bounding box center [392, 227] width 785 height 454
click at [675, 21] on link "Download free" at bounding box center [668, 21] width 57 height 15
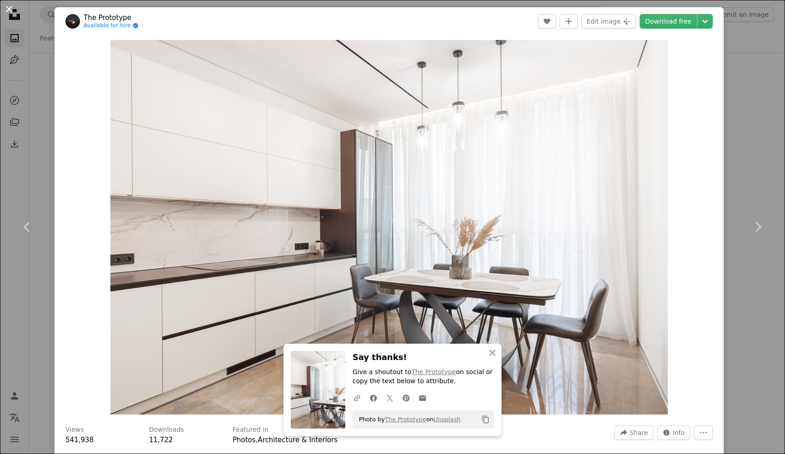
click at [11, 12] on button "An X shape" at bounding box center [9, 9] width 11 height 11
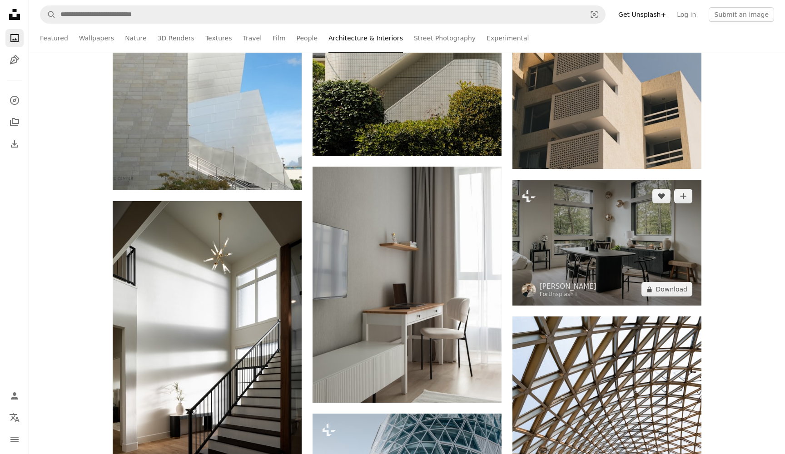
scroll to position [34232, 0]
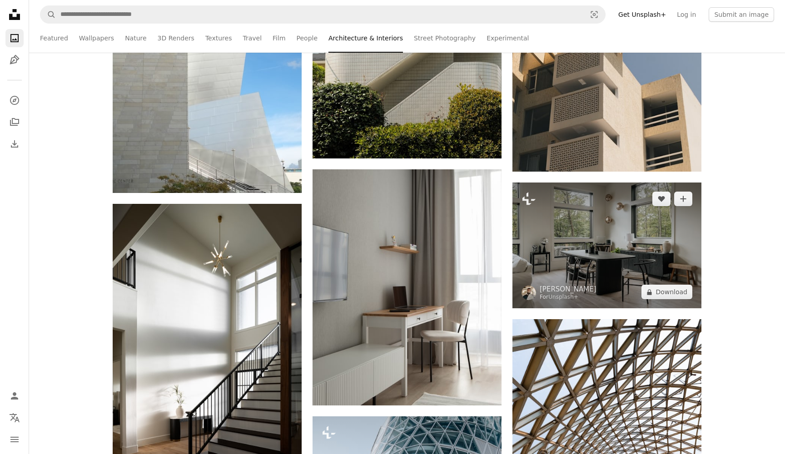
click at [613, 255] on img at bounding box center [607, 246] width 189 height 126
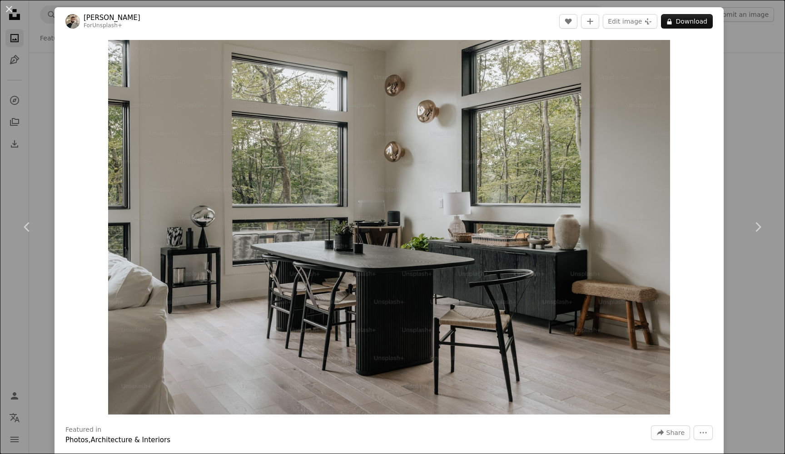
click at [11, 12] on button "An X shape" at bounding box center [9, 9] width 11 height 11
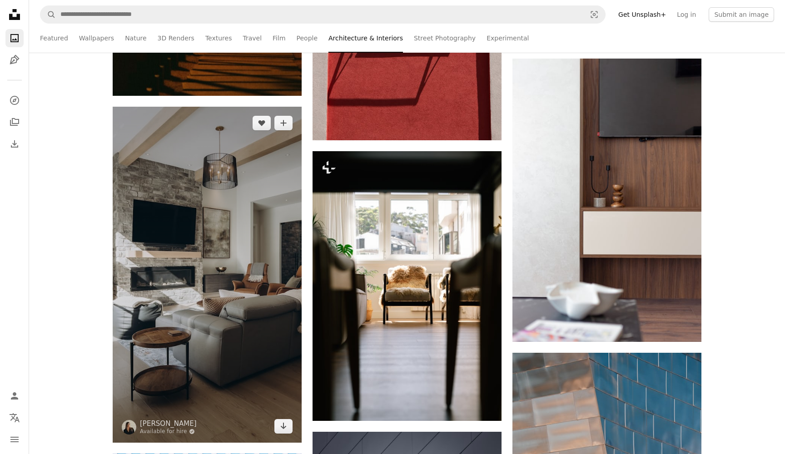
scroll to position [35418, 0]
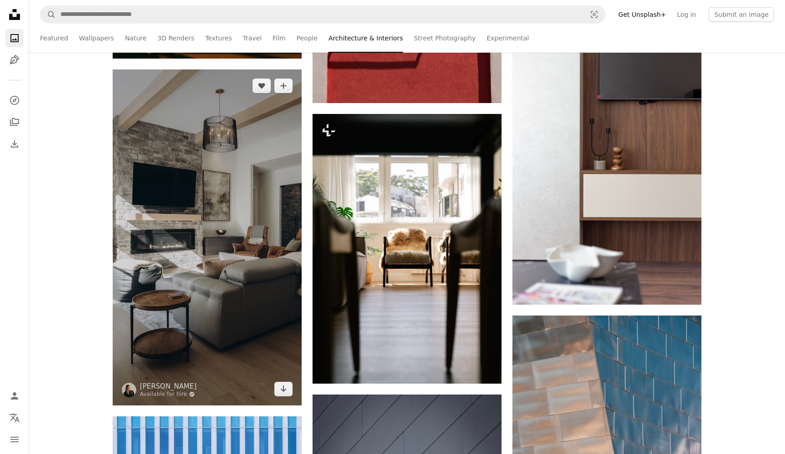
click at [196, 226] on img at bounding box center [207, 238] width 189 height 336
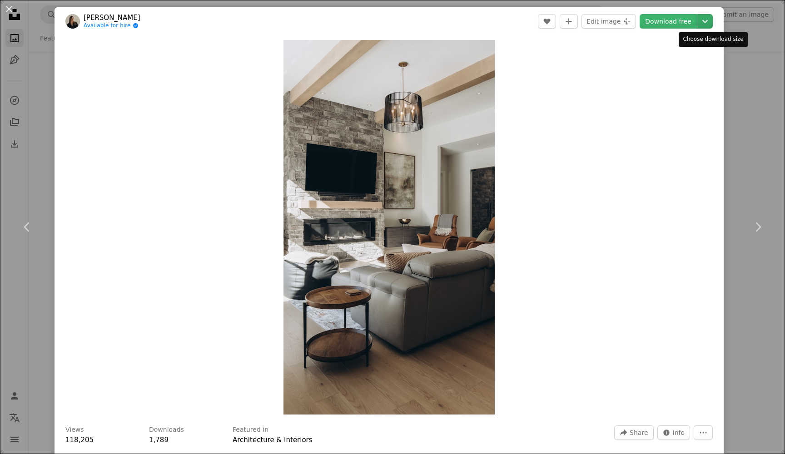
click at [713, 19] on icon "Chevron down" at bounding box center [705, 21] width 15 height 11
click at [5, 11] on dialog "An X shape Chevron left Chevron right [PERSON_NAME] Available for hire A checkm…" at bounding box center [392, 227] width 785 height 454
click at [7, 10] on button "An X shape" at bounding box center [9, 9] width 11 height 11
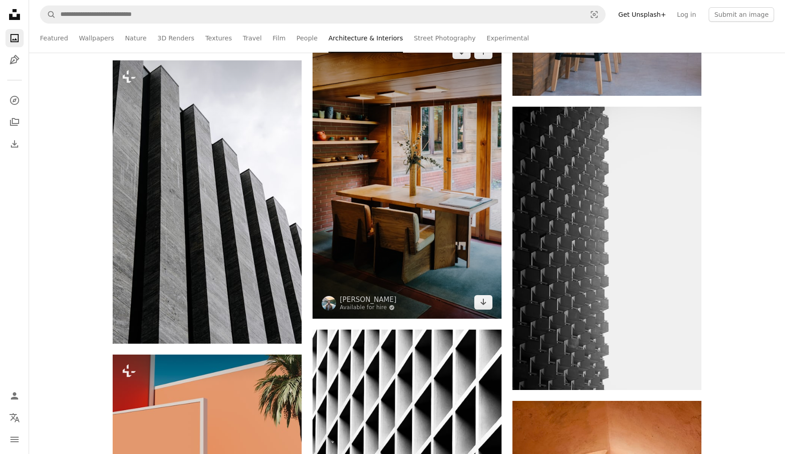
scroll to position [36368, 0]
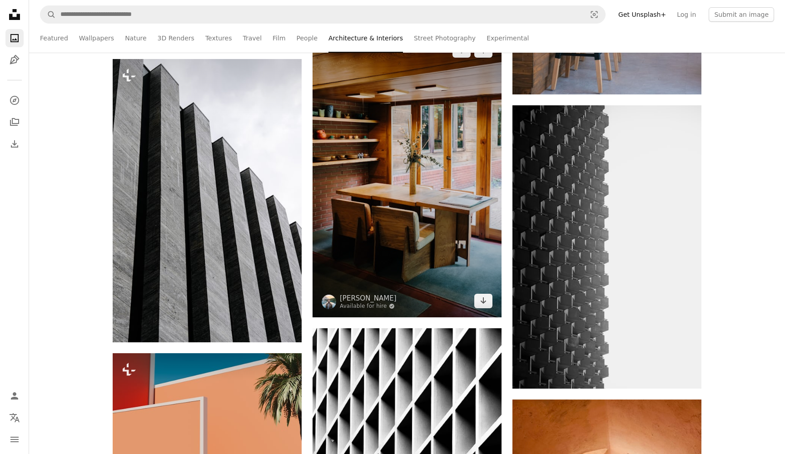
click at [419, 206] on img at bounding box center [407, 176] width 189 height 284
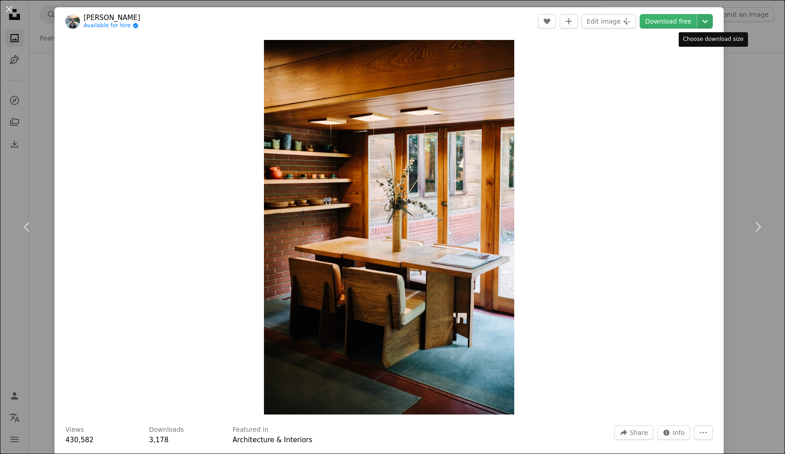
click at [713, 22] on icon "Chevron down" at bounding box center [705, 21] width 15 height 11
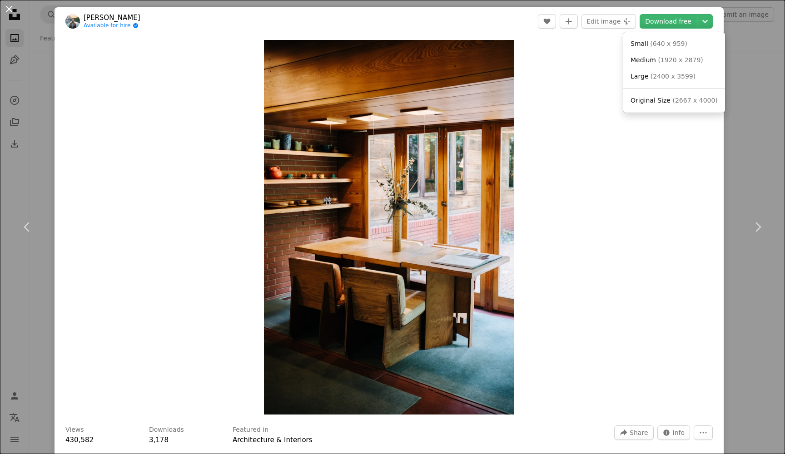
click at [9, 8] on dialog "An X shape Chevron left Chevron right [PERSON_NAME] Available for hire A checkm…" at bounding box center [392, 227] width 785 height 454
click at [10, 9] on button "An X shape" at bounding box center [9, 9] width 11 height 11
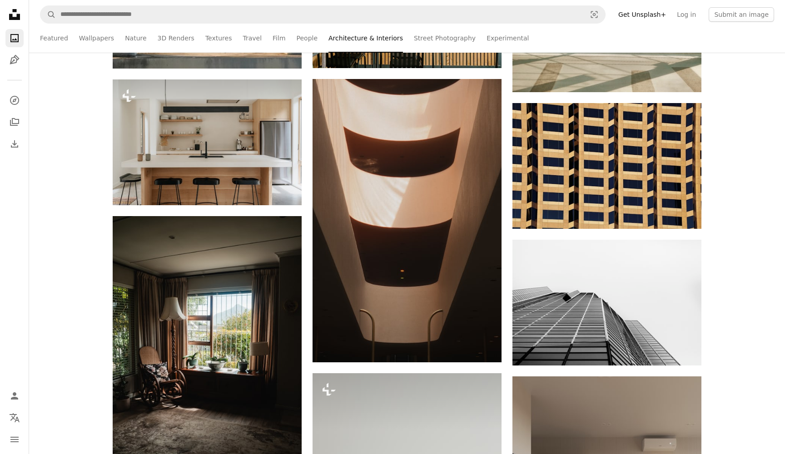
scroll to position [45730, 0]
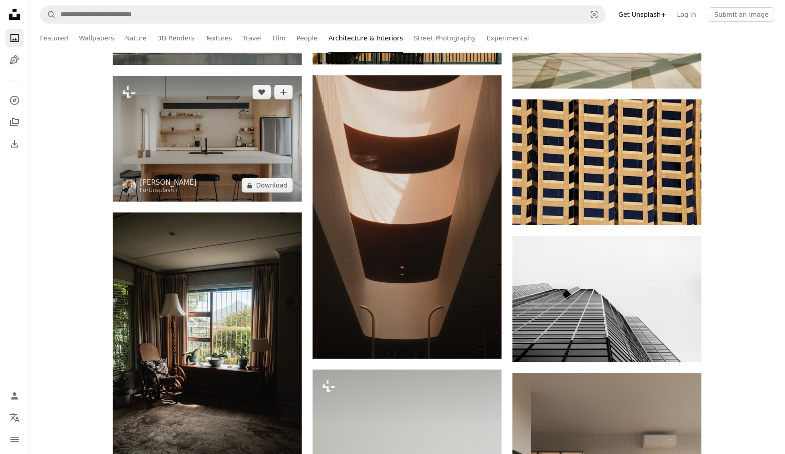
click at [222, 156] on img at bounding box center [207, 139] width 189 height 126
